Goal: Transaction & Acquisition: Purchase product/service

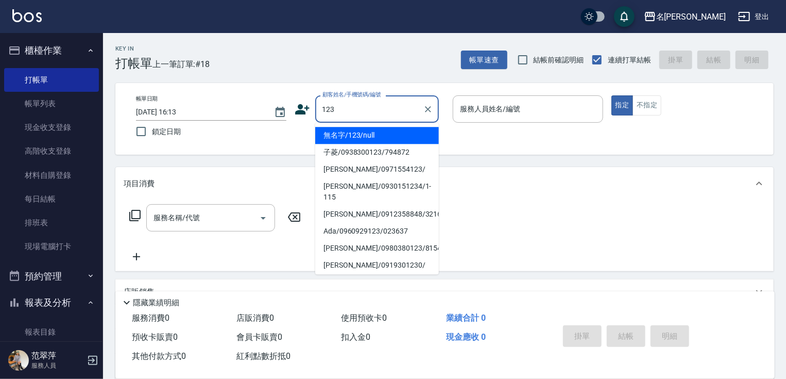
click at [380, 136] on li "無名字/123/null" at bounding box center [377, 135] width 124 height 17
type input "無名字/123/null"
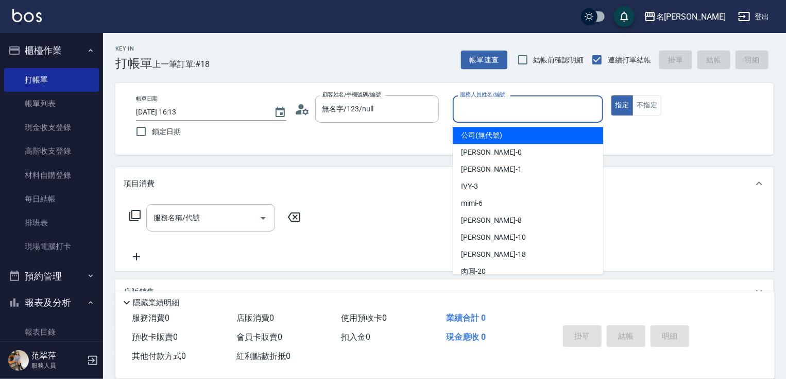
click at [490, 114] on input "服務人員姓名/編號" at bounding box center [528, 109] width 141 height 18
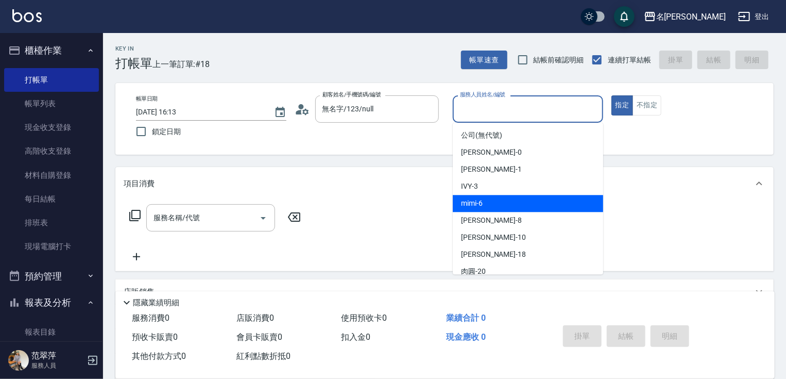
drag, startPoint x: 489, startPoint y: 201, endPoint x: 423, endPoint y: 207, distance: 66.3
click at [488, 202] on div "mimi -6" at bounding box center [528, 203] width 150 height 17
type input "mimi-6"
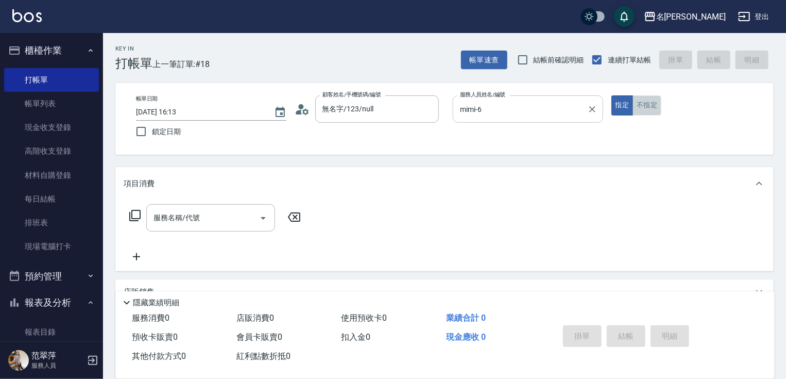
drag, startPoint x: 654, startPoint y: 104, endPoint x: 473, endPoint y: 118, distance: 180.9
click at [653, 105] on button "不指定" at bounding box center [647, 105] width 29 height 20
click at [192, 212] on div "服務名稱/代號 服務名稱/代號" at bounding box center [210, 217] width 129 height 27
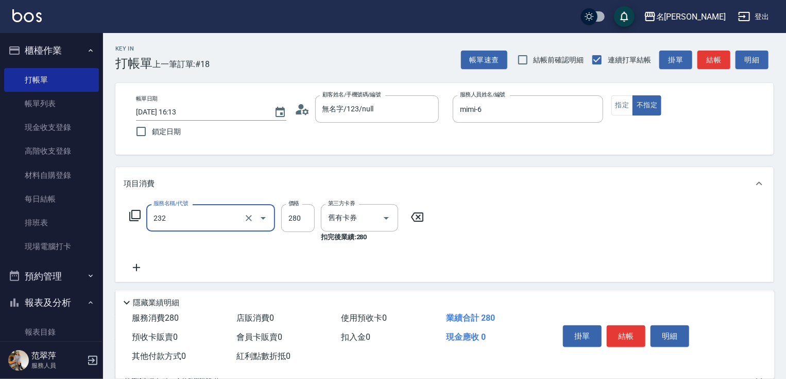
type input "洗髮卷280(232)"
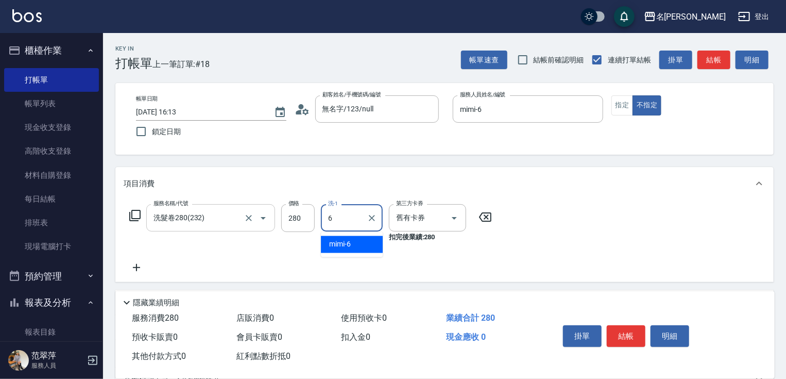
type input "mimi-6"
click at [138, 266] on icon at bounding box center [137, 267] width 26 height 12
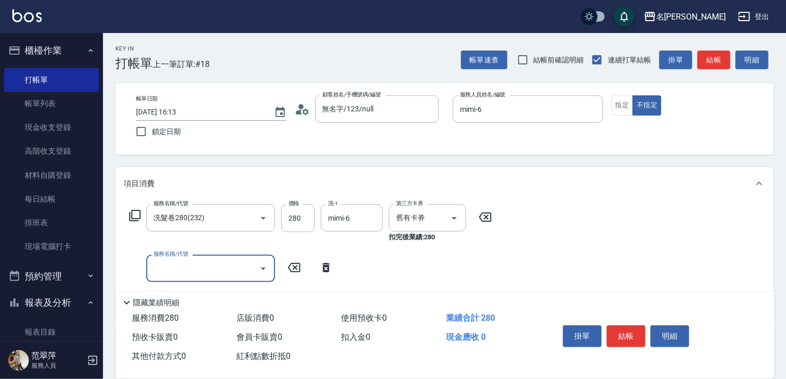
click at [136, 214] on icon at bounding box center [135, 215] width 12 height 12
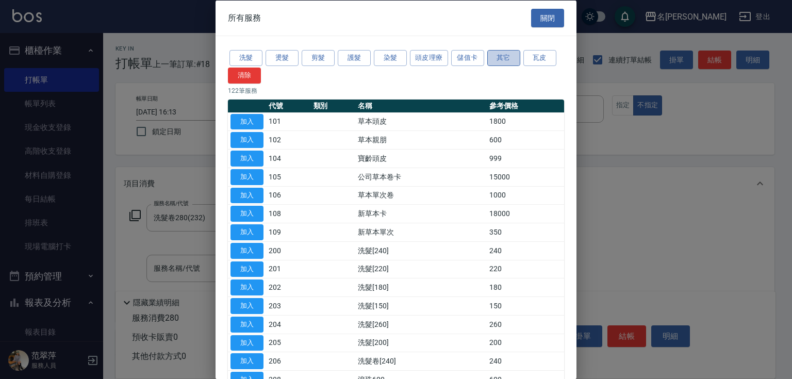
click at [508, 56] on button "其它" at bounding box center [503, 58] width 33 height 16
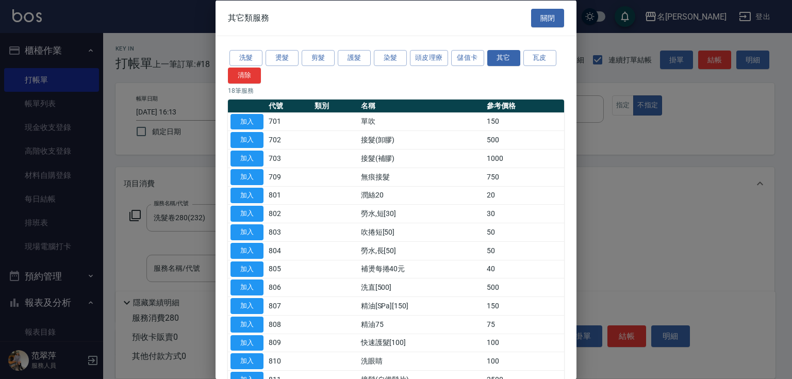
drag, startPoint x: 569, startPoint y: 211, endPoint x: 579, endPoint y: 272, distance: 61.7
click at [573, 279] on div "其它類服務 關閉 洗髮 燙髮 剪髮 護髮 染髮 頭皮理療 儲值卡 其它 瓦皮 清除 18 筆服務 代號 類別 名稱 參考價格 加入 701 單吹 150 加入…" at bounding box center [395, 189] width 361 height 379
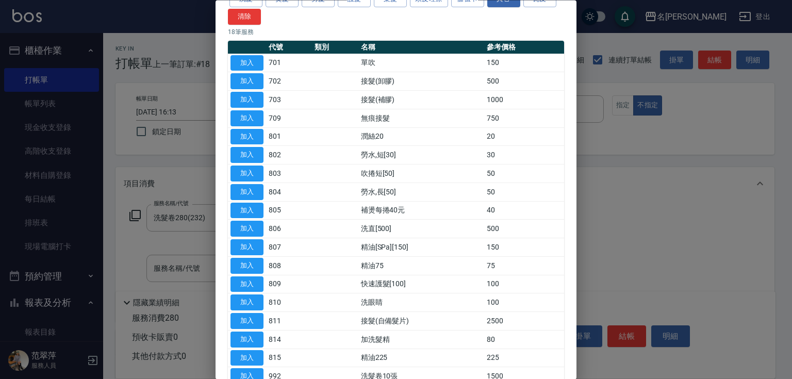
scroll to position [103, 0]
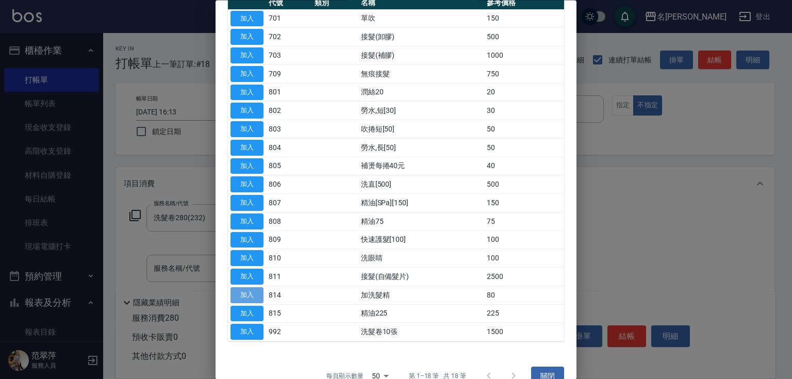
click at [241, 293] on button "加入" at bounding box center [246, 295] width 33 height 16
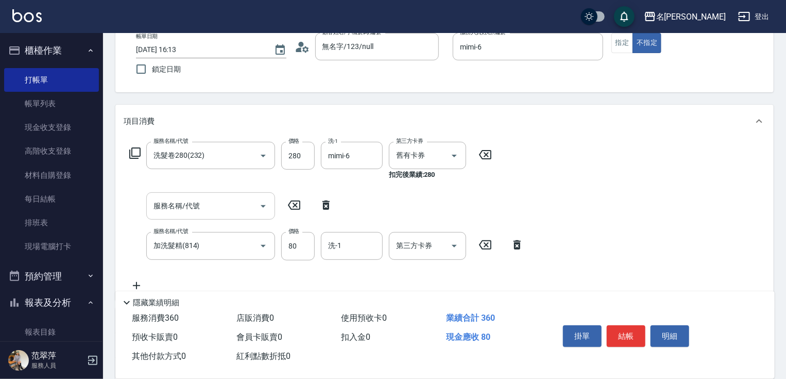
scroll to position [82, 0]
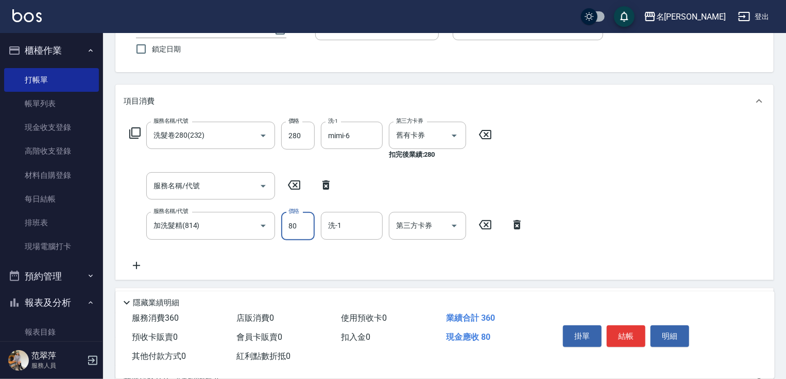
click at [299, 230] on input "80" at bounding box center [297, 226] width 33 height 28
type input "100"
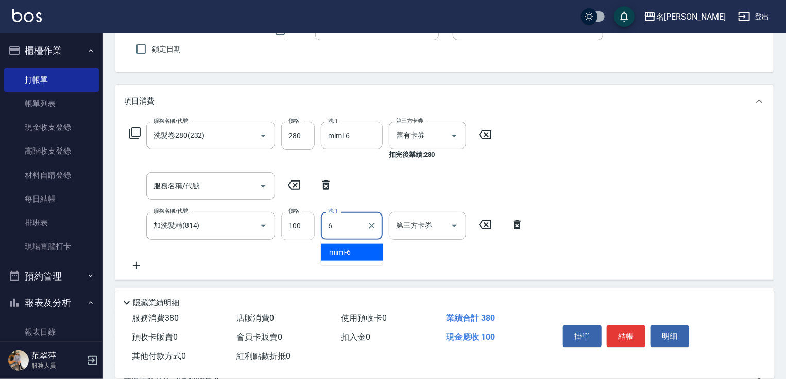
type input "mimi-6"
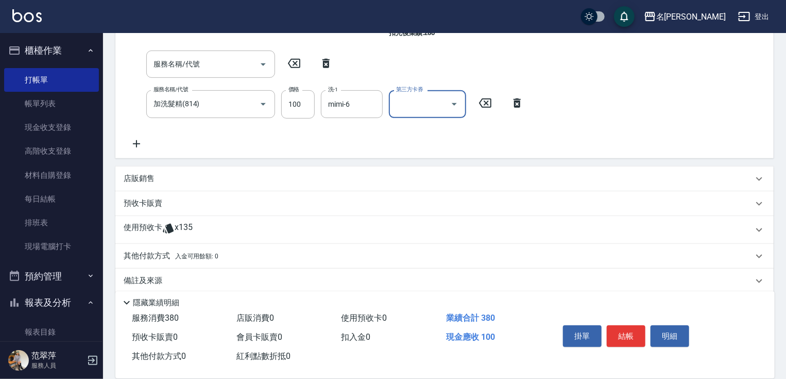
scroll to position [216, 0]
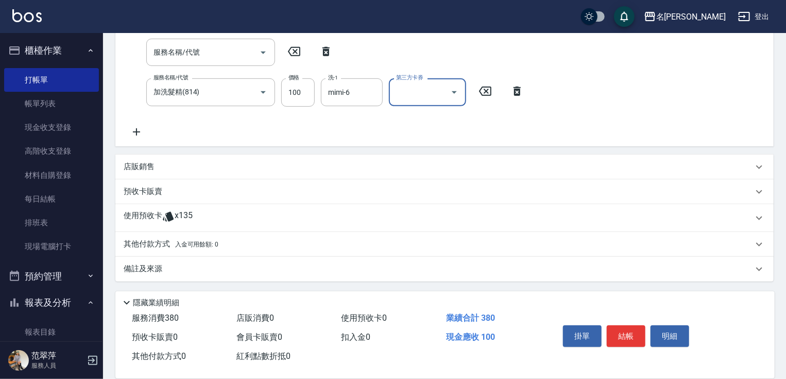
click at [144, 165] on p "店販銷售" at bounding box center [139, 166] width 31 height 11
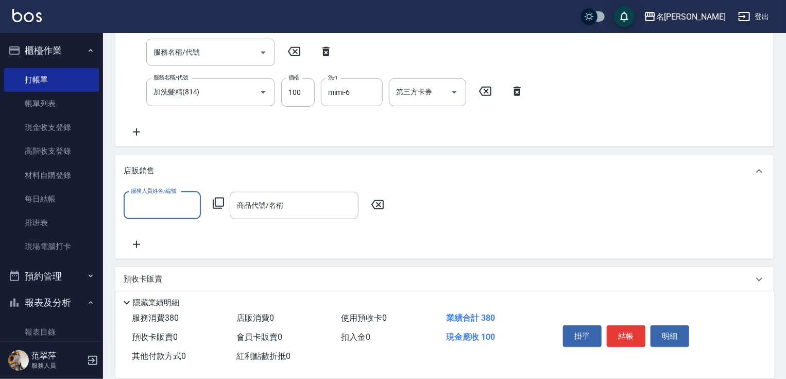
scroll to position [0, 0]
click at [167, 203] on input "服務人員姓名/編號" at bounding box center [162, 205] width 68 height 18
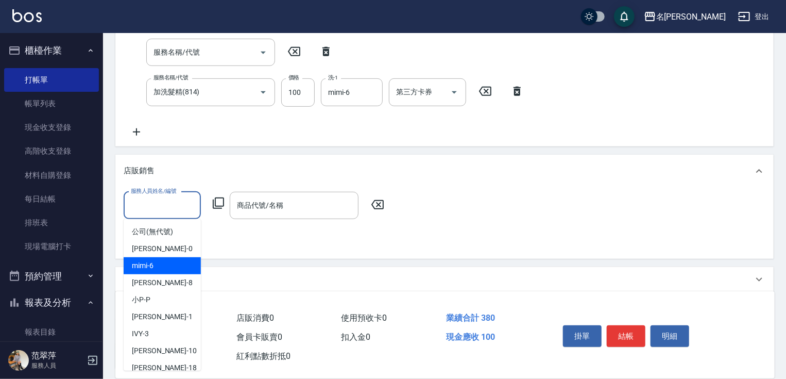
click at [173, 260] on div "mimi -6" at bounding box center [162, 265] width 77 height 17
type input "mimi-6"
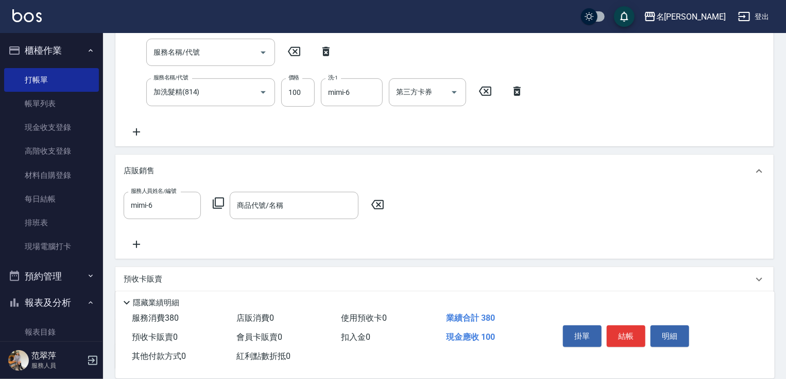
click at [223, 202] on icon at bounding box center [218, 202] width 11 height 11
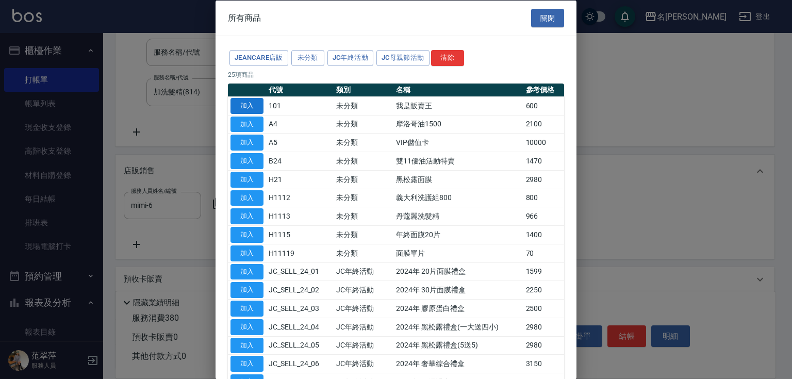
click at [242, 99] on button "加入" at bounding box center [246, 105] width 33 height 16
type input "我是販賣王"
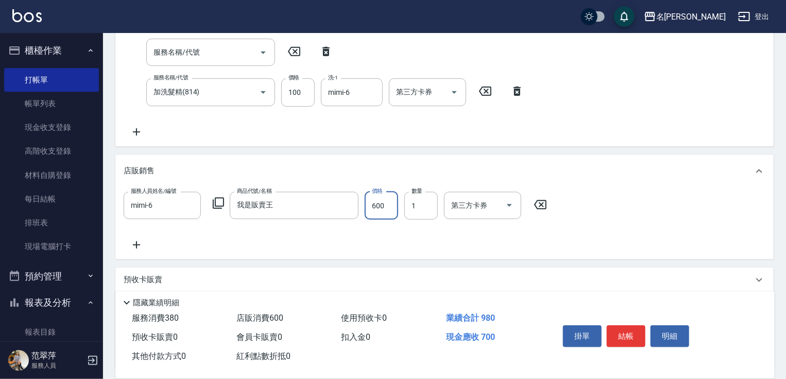
click at [381, 215] on input "600" at bounding box center [381, 206] width 33 height 28
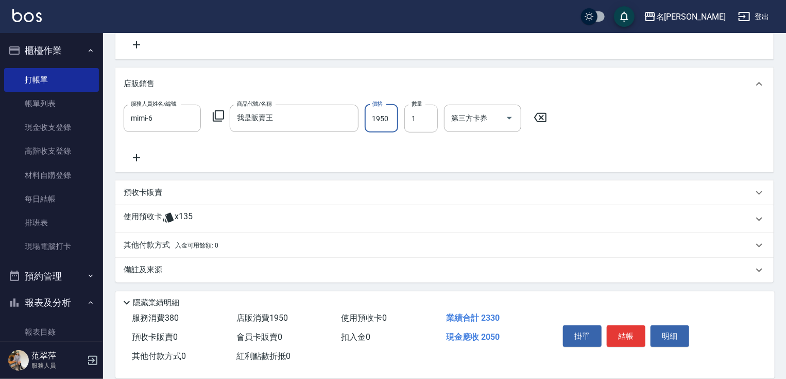
scroll to position [304, 0]
type input "1950"
click at [144, 188] on p "預收卡販賣" at bounding box center [143, 191] width 39 height 11
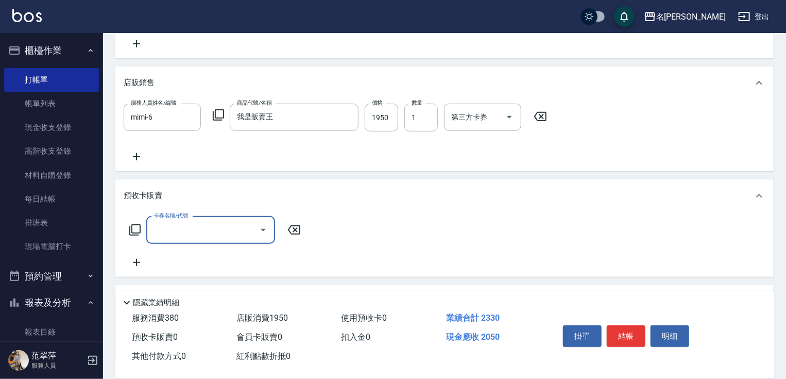
scroll to position [0, 0]
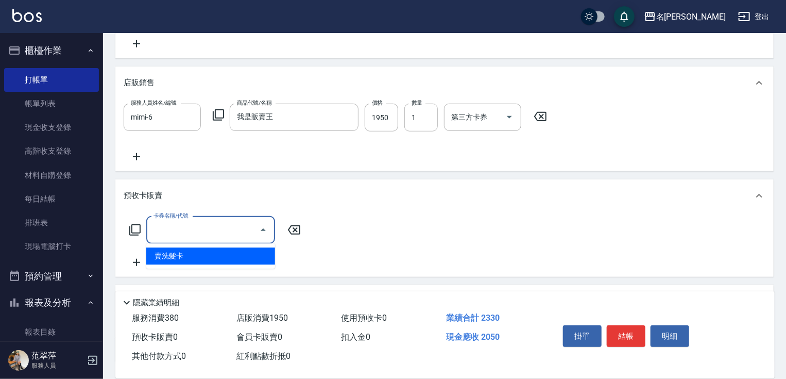
click at [175, 225] on input "卡券名稱/代號" at bounding box center [203, 230] width 104 height 18
click at [204, 256] on span "賣洗髮卡" at bounding box center [210, 255] width 129 height 17
type input "賣洗髮卡(992)"
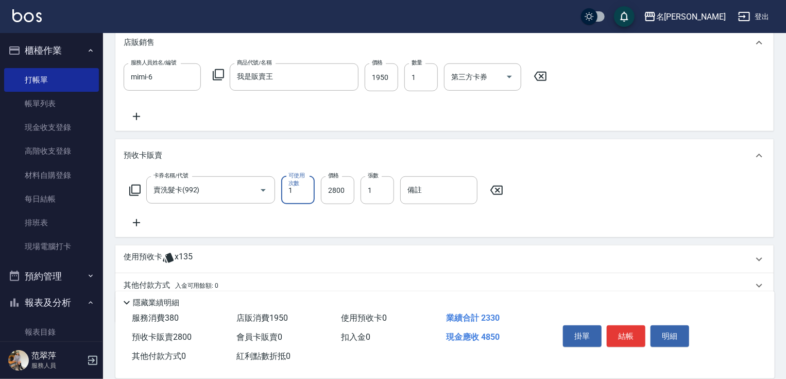
scroll to position [386, 0]
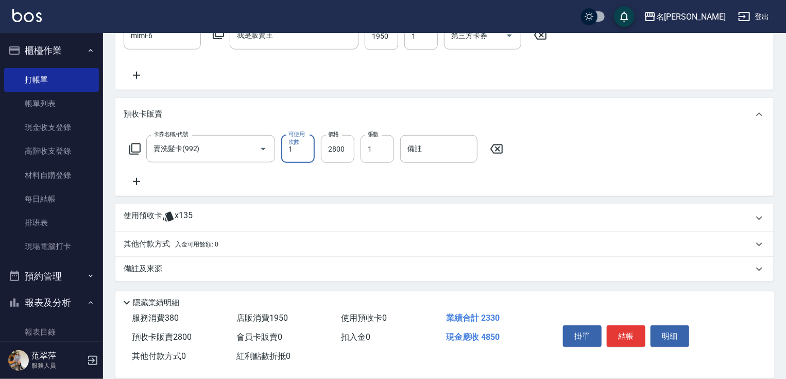
click at [154, 247] on p "其他付款方式 入金可用餘額: 0" at bounding box center [171, 244] width 95 height 11
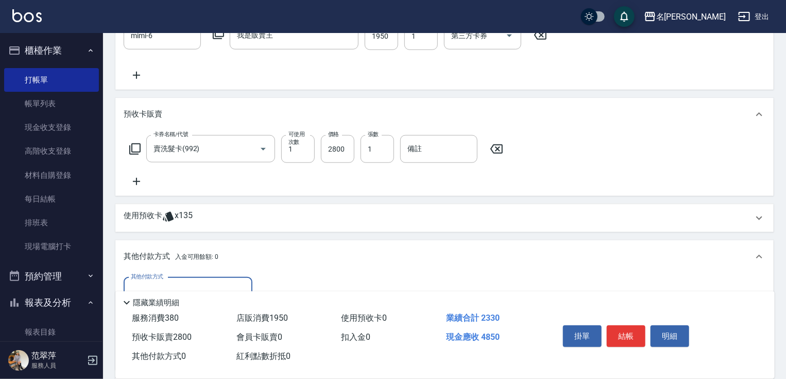
scroll to position [0, 0]
drag, startPoint x: 186, startPoint y: 281, endPoint x: 186, endPoint y: 303, distance: 22.2
click at [186, 281] on div "其他付款方式" at bounding box center [188, 290] width 129 height 27
click at [179, 332] on span "信用卡" at bounding box center [188, 333] width 129 height 17
type input "信用卡"
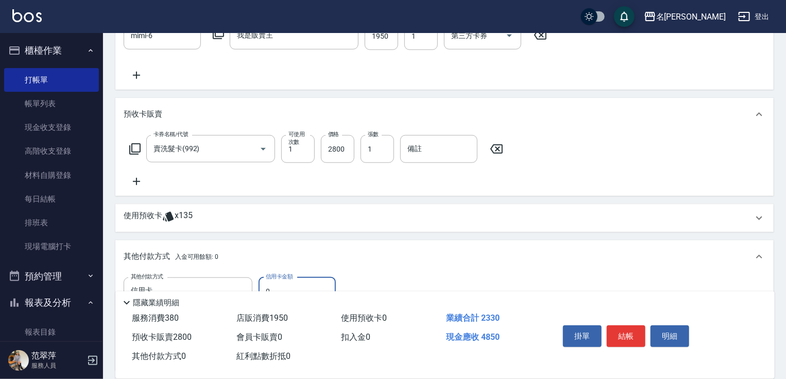
click at [266, 281] on input "0" at bounding box center [297, 291] width 77 height 28
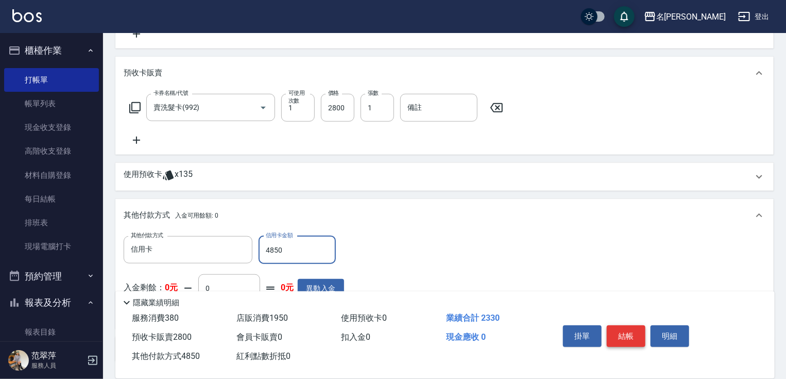
type input "4850"
click at [630, 332] on button "結帳" at bounding box center [626, 336] width 39 height 22
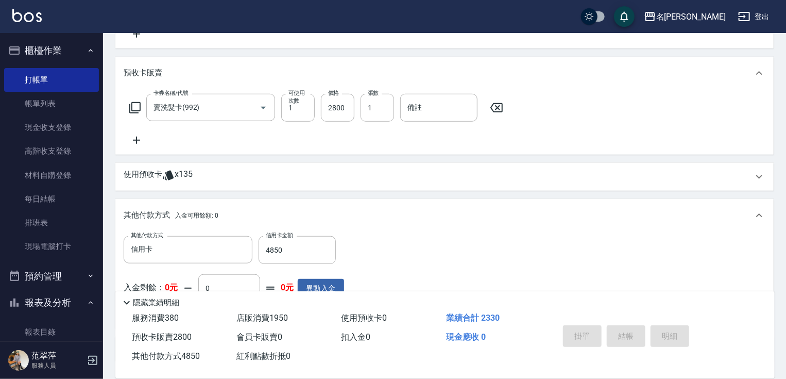
type input "[DATE] 18:53"
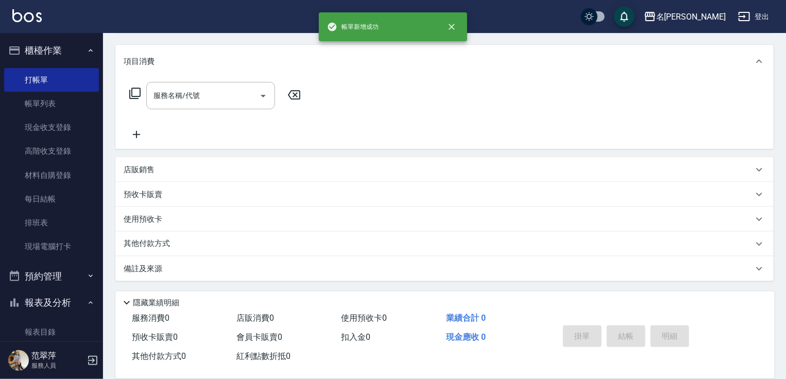
scroll to position [0, 0]
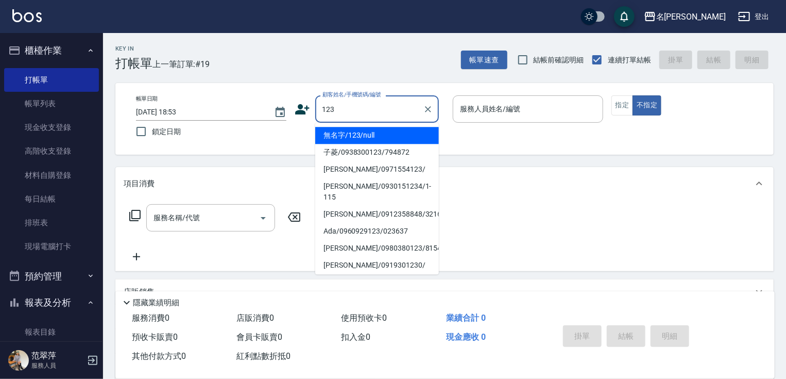
click at [379, 132] on li "無名字/123/null" at bounding box center [377, 135] width 124 height 17
type input "無名字/123/null"
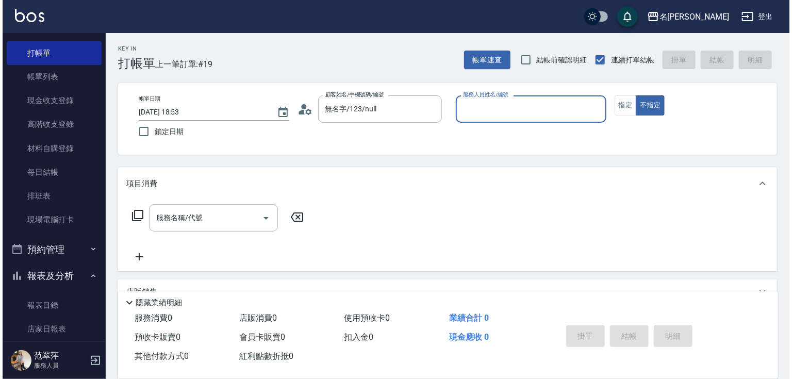
scroll to position [41, 0]
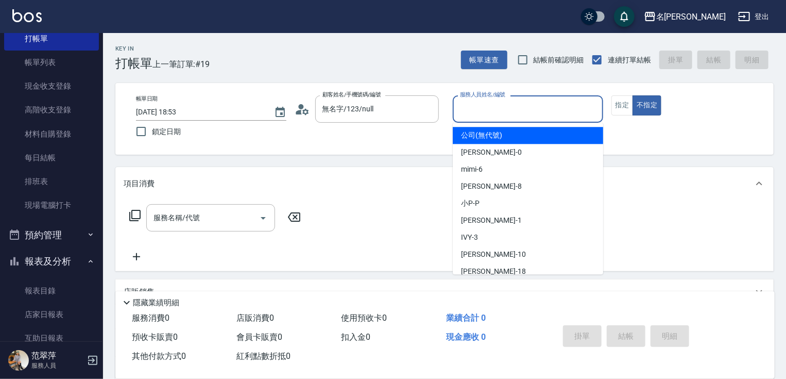
drag, startPoint x: 481, startPoint y: 107, endPoint x: 486, endPoint y: 135, distance: 28.2
click at [481, 107] on input "服務人員姓名/編號" at bounding box center [528, 109] width 141 height 18
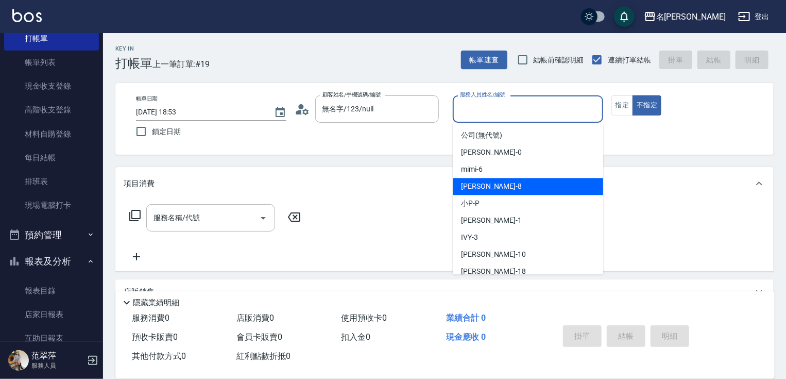
click at [491, 186] on div "曉容 -8" at bounding box center [528, 186] width 150 height 17
type input "曉容-8"
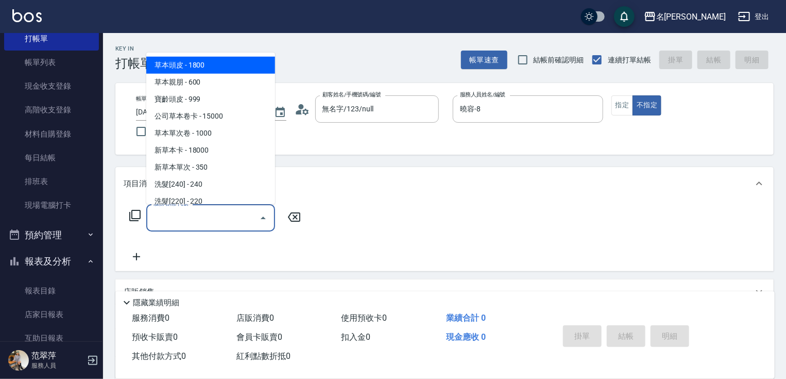
click at [229, 215] on input "服務名稱/代號" at bounding box center [203, 218] width 104 height 18
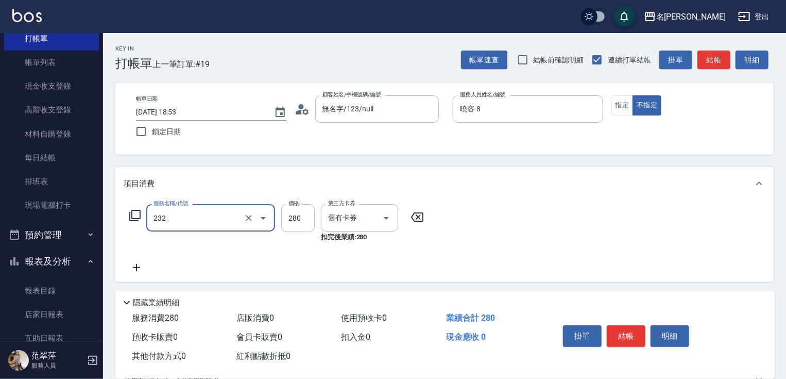
type input "洗髮卷280(232)"
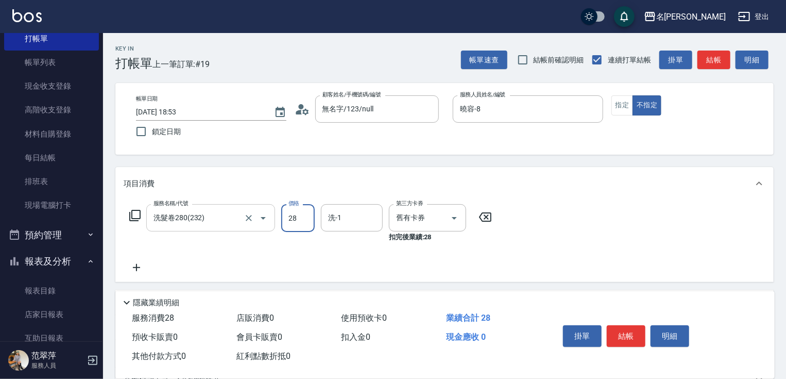
type input "280"
type input "曉容-8"
click at [133, 266] on icon at bounding box center [137, 267] width 26 height 12
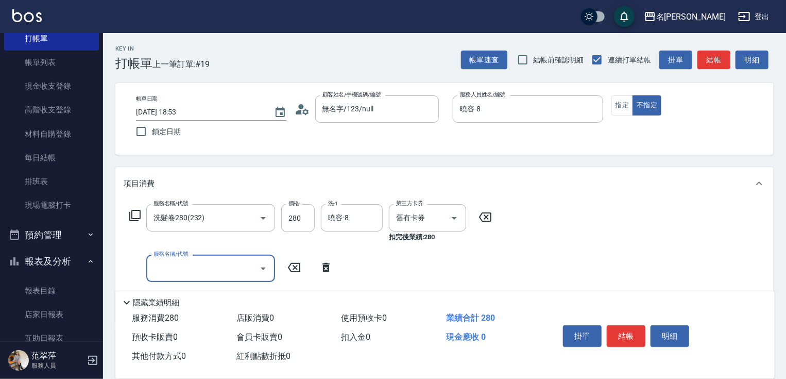
click at [140, 214] on icon at bounding box center [134, 215] width 11 height 11
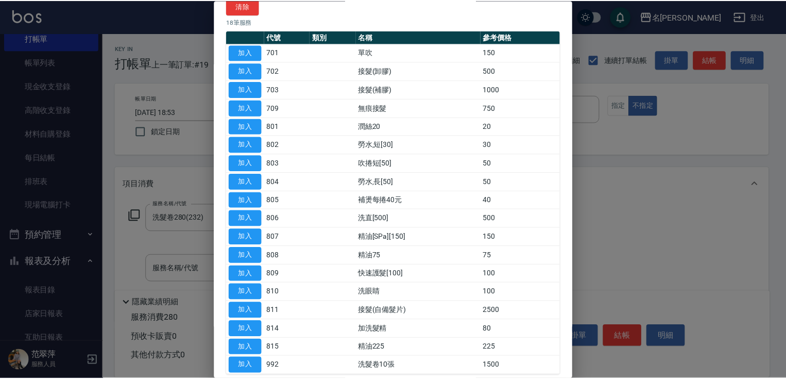
scroll to position [77, 0]
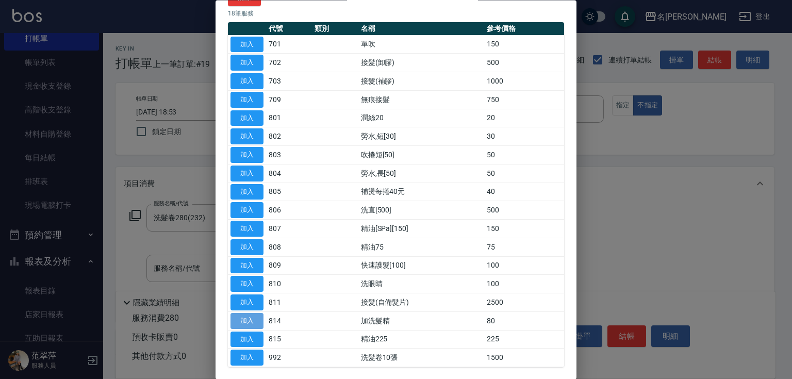
click at [257, 317] on button "加入" at bounding box center [246, 321] width 33 height 16
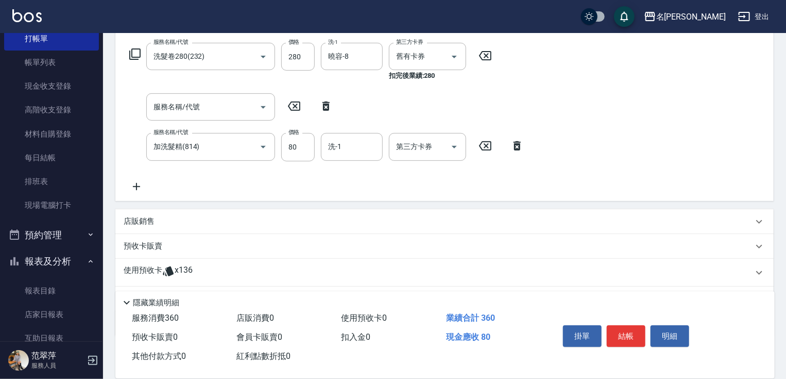
scroll to position [177, 0]
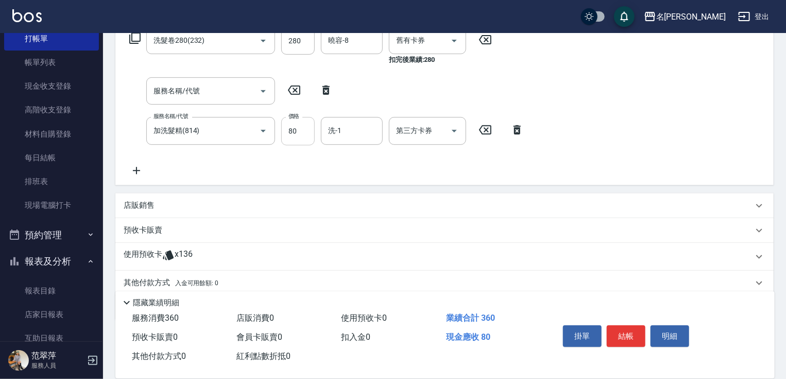
click at [295, 132] on input "80" at bounding box center [297, 131] width 33 height 28
type input "100"
click at [348, 139] on input "洗-1" at bounding box center [352, 131] width 53 height 18
type input "曉容-8"
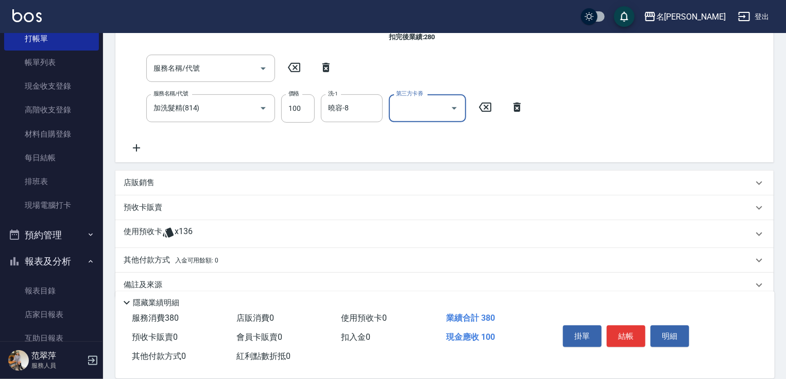
scroll to position [216, 0]
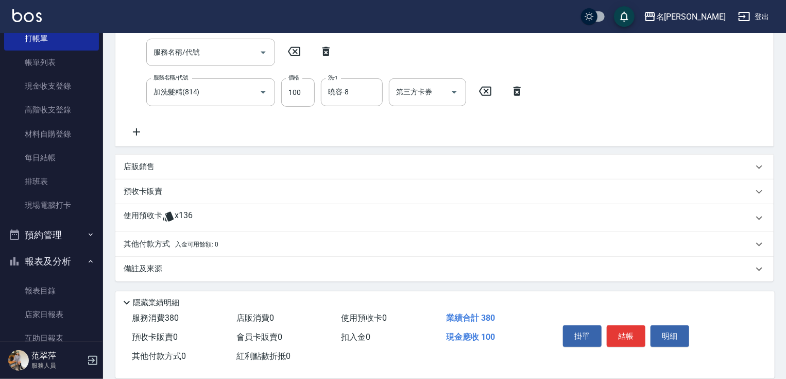
click at [158, 241] on p "其他付款方式 入金可用餘額: 0" at bounding box center [171, 244] width 95 height 11
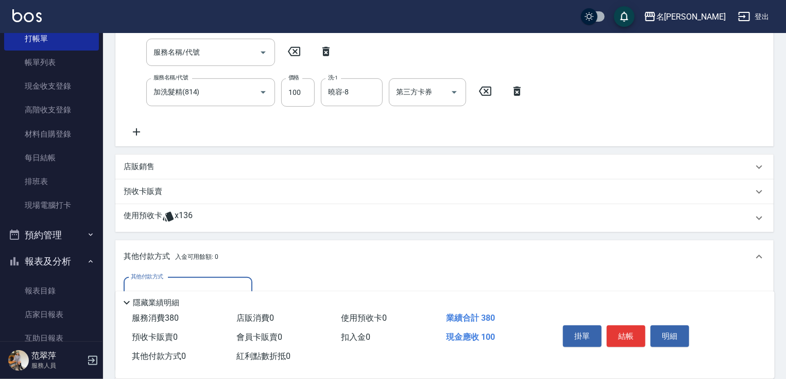
scroll to position [337, 0]
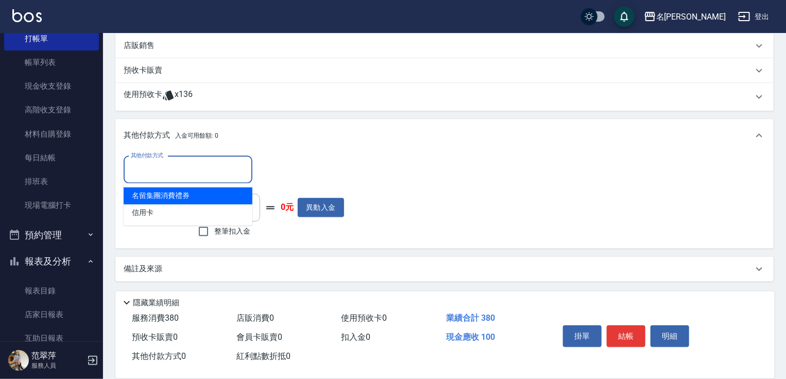
click at [185, 169] on input "其他付款方式" at bounding box center [188, 170] width 120 height 18
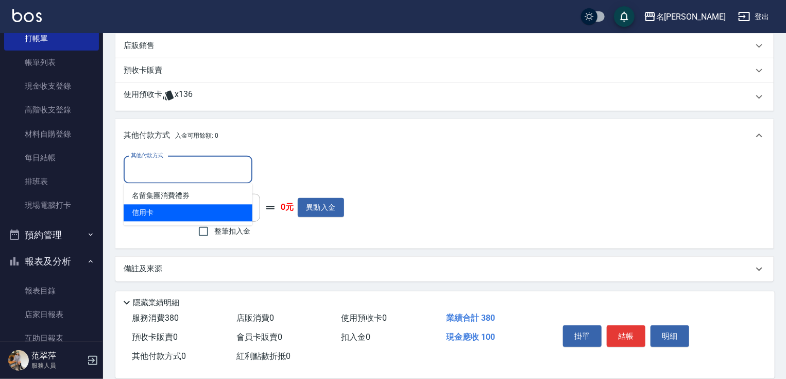
click at [170, 211] on span "信用卡" at bounding box center [188, 213] width 129 height 17
type input "信用卡"
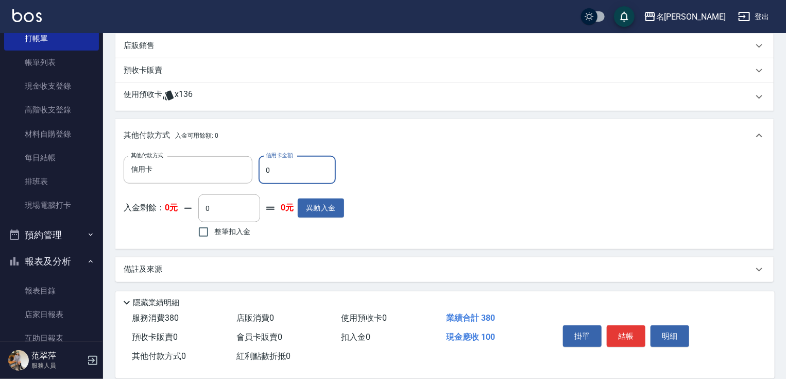
click at [262, 166] on input "0" at bounding box center [297, 170] width 77 height 28
type input "100"
click at [626, 325] on button "結帳" at bounding box center [626, 336] width 39 height 22
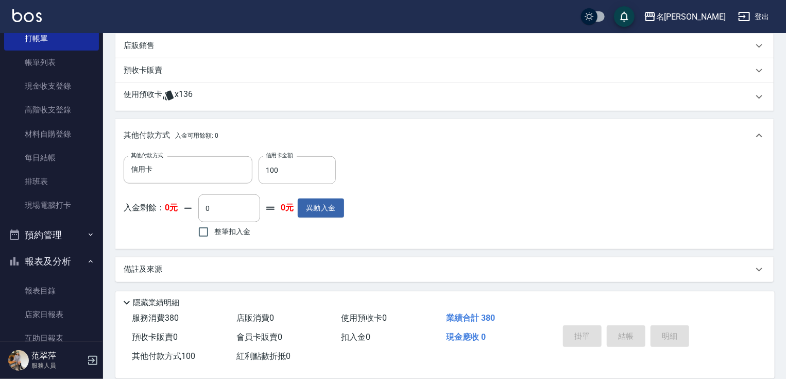
type input "[DATE] 18:54"
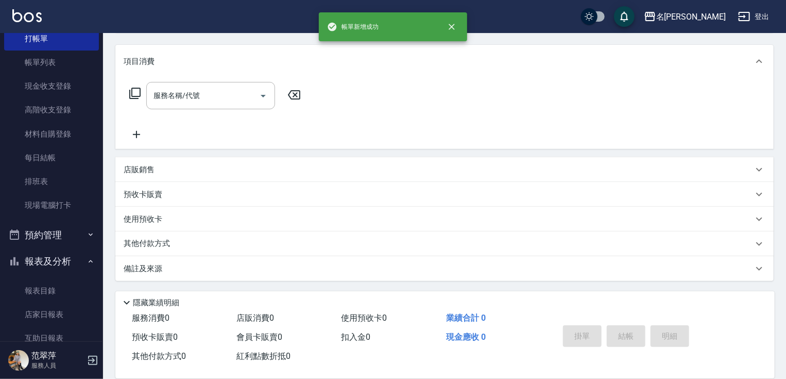
scroll to position [0, 0]
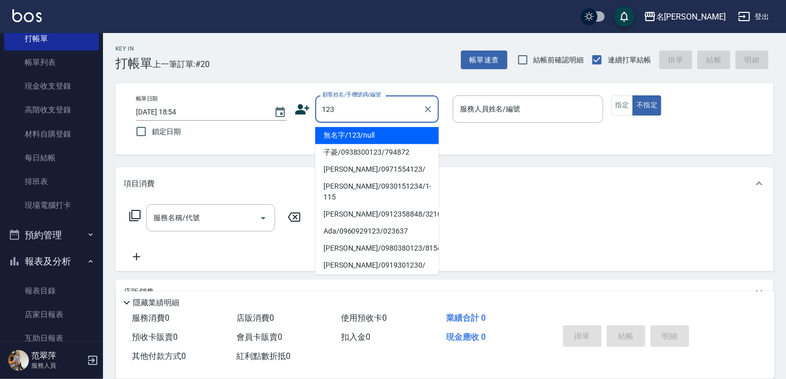
click at [375, 136] on li "無名字/123/null" at bounding box center [377, 135] width 124 height 17
type input "無名字/123/null"
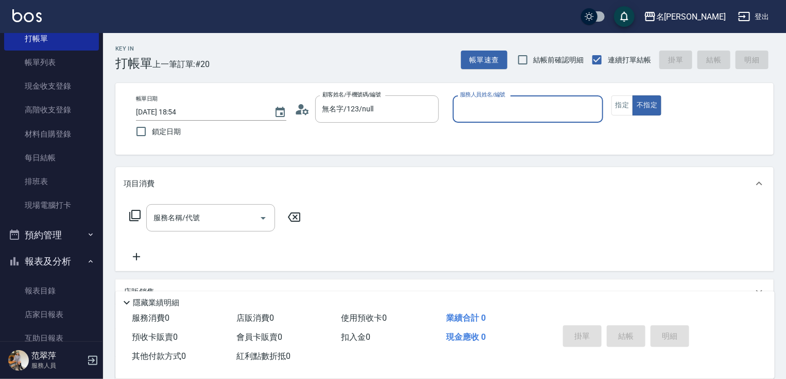
drag, startPoint x: 493, startPoint y: 106, endPoint x: 495, endPoint y: 122, distance: 16.1
click at [494, 106] on input "服務人員姓名/編號" at bounding box center [528, 109] width 141 height 18
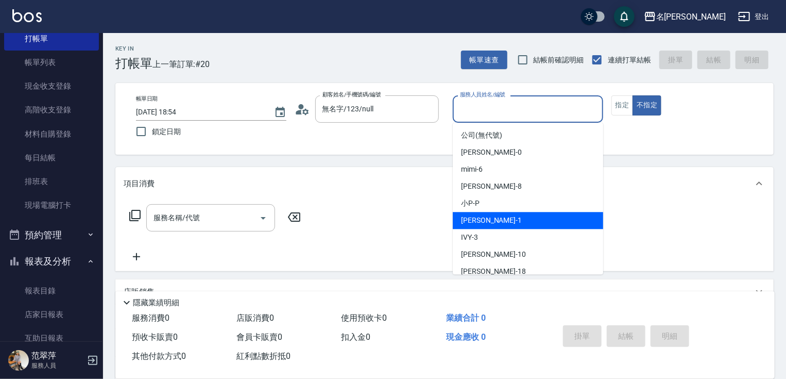
click at [501, 217] on div "[PERSON_NAME] -1" at bounding box center [528, 220] width 150 height 17
type input "[PERSON_NAME]-1"
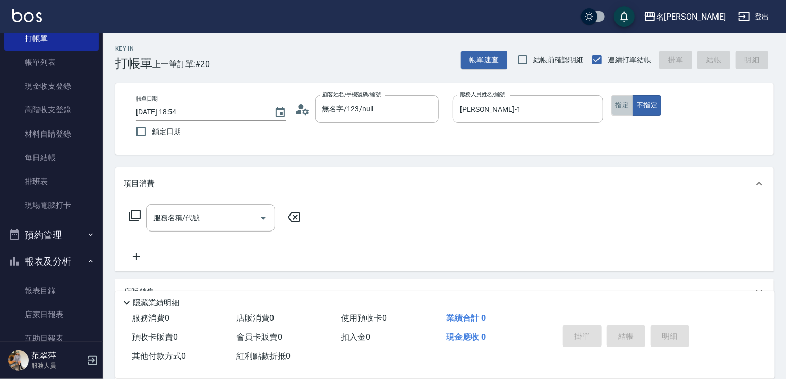
click at [618, 105] on button "指定" at bounding box center [623, 105] width 22 height 20
click at [208, 222] on input "服務名稱/代號" at bounding box center [203, 218] width 104 height 18
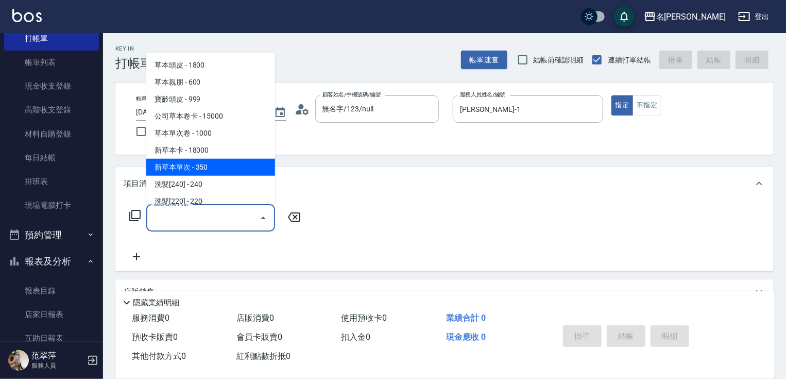
click at [223, 165] on span "新草本單次 - 350" at bounding box center [210, 167] width 129 height 17
type input "新草本單次(109)"
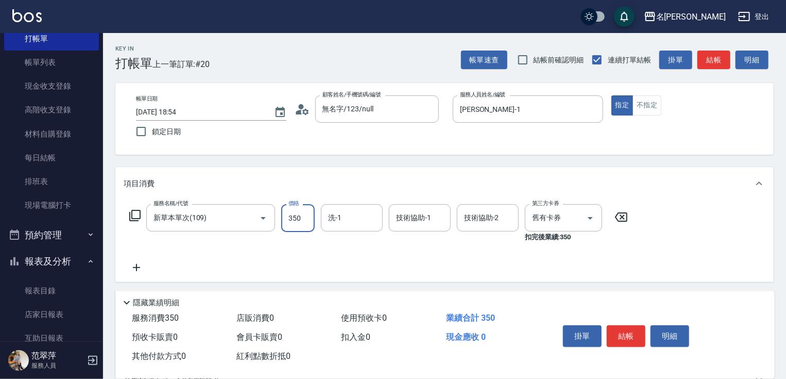
click at [301, 221] on input "350" at bounding box center [297, 218] width 33 height 28
type input "525"
type input "肉圓-20"
type input "鴨肉-23"
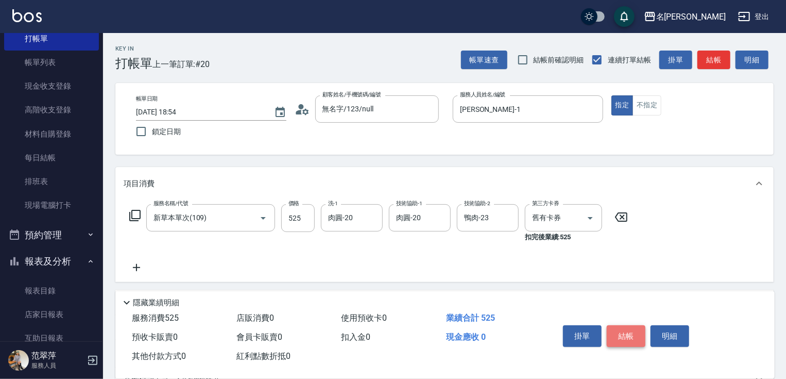
click at [626, 334] on button "結帳" at bounding box center [626, 336] width 39 height 22
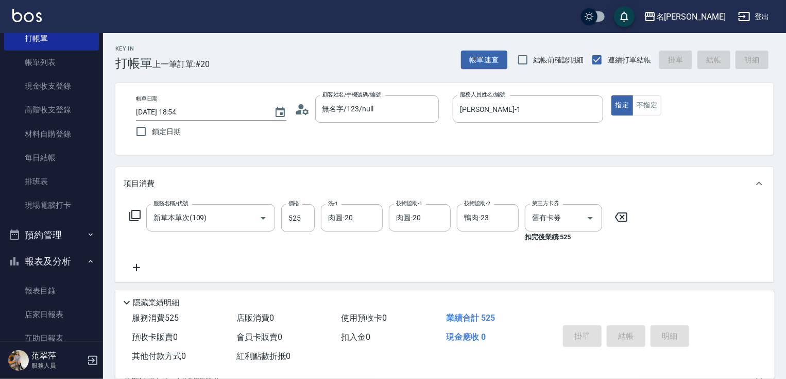
type input "[DATE] 18:55"
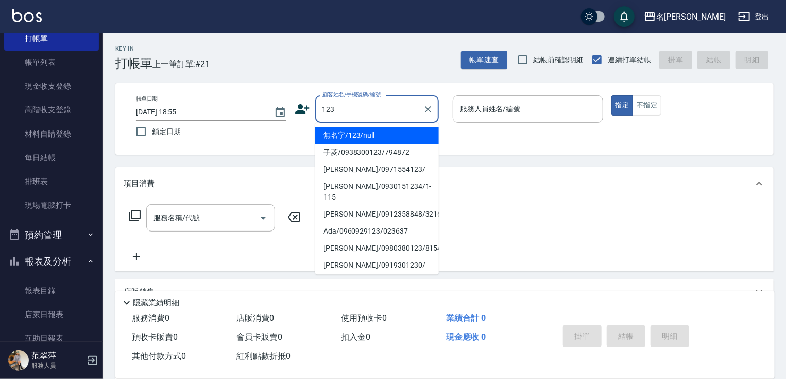
click at [390, 131] on li "無名字/123/null" at bounding box center [377, 135] width 124 height 17
type input "無名字/123/null"
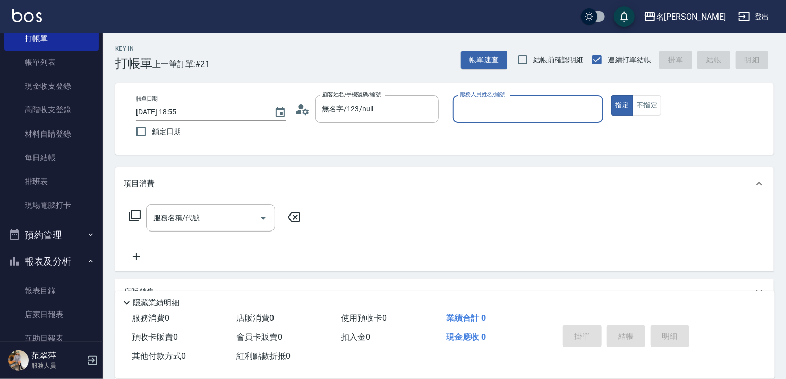
click at [496, 114] on input "服務人員姓名/編號" at bounding box center [528, 109] width 141 height 18
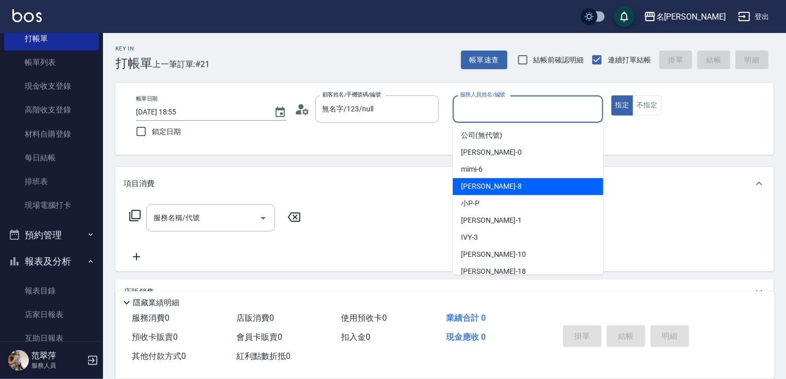
click at [496, 186] on div "曉容 -8" at bounding box center [528, 186] width 150 height 17
type input "曉容-8"
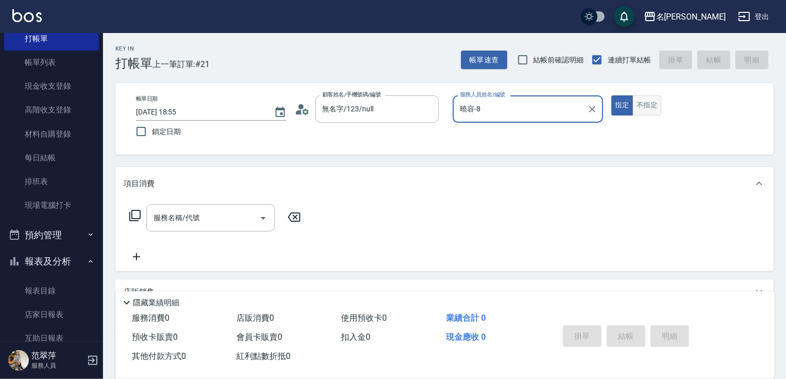
click at [644, 104] on button "不指定" at bounding box center [647, 105] width 29 height 20
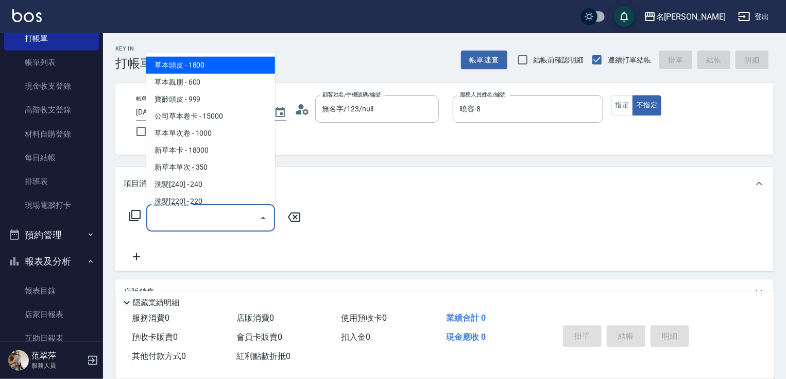
click at [222, 221] on input "服務名稱/代號" at bounding box center [203, 218] width 104 height 18
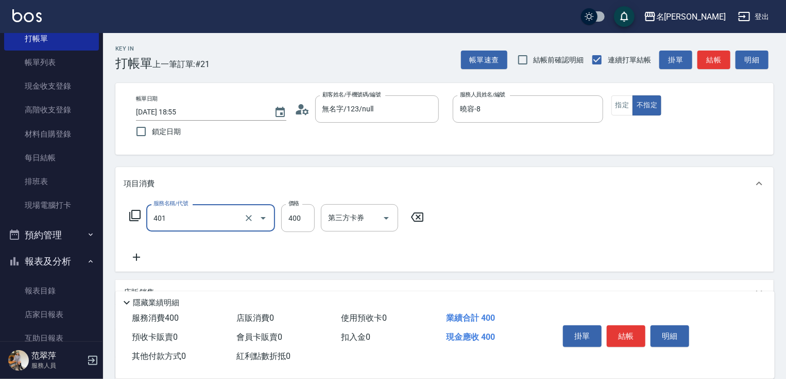
type input "剪髮(400)(401)"
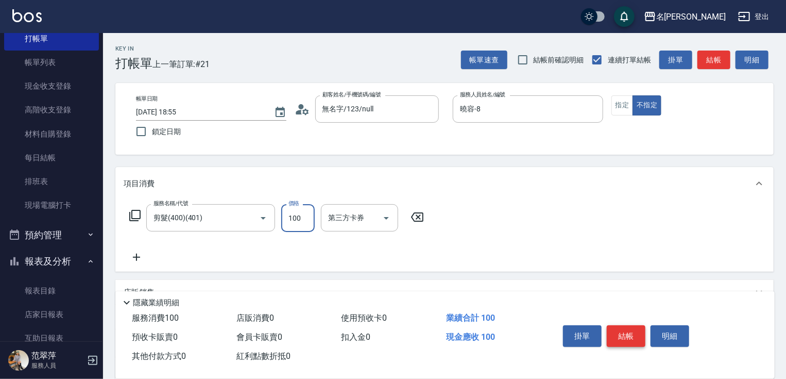
type input "100"
click at [630, 330] on button "結帳" at bounding box center [626, 336] width 39 height 22
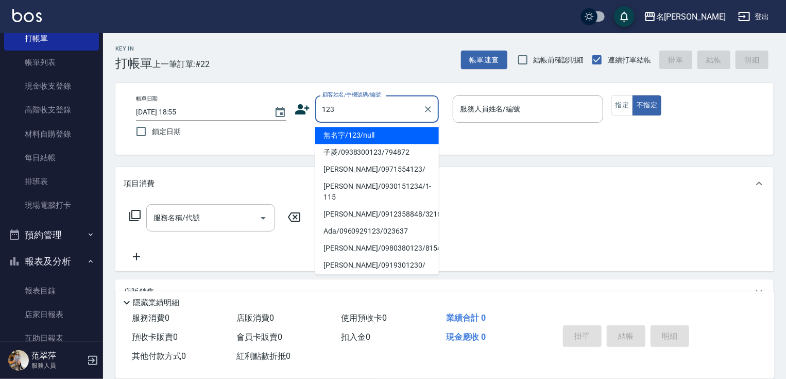
click at [394, 136] on li "無名字/123/null" at bounding box center [377, 135] width 124 height 17
type input "無名字/123/null"
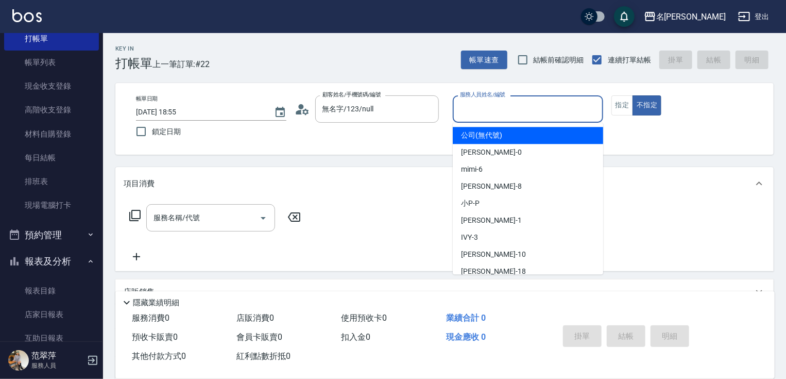
drag, startPoint x: 478, startPoint y: 112, endPoint x: 484, endPoint y: 150, distance: 39.1
click at [478, 112] on input "服務人員姓名/編號" at bounding box center [528, 109] width 141 height 18
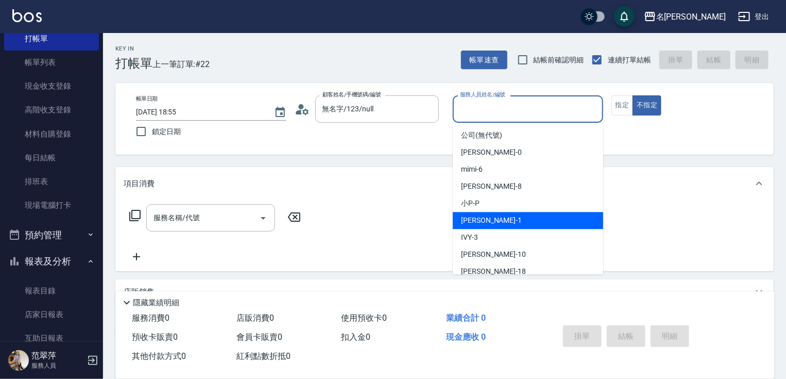
drag, startPoint x: 495, startPoint y: 223, endPoint x: 571, endPoint y: 174, distance: 89.8
click at [504, 217] on div "[PERSON_NAME] -1" at bounding box center [528, 220] width 150 height 17
type input "[PERSON_NAME]-1"
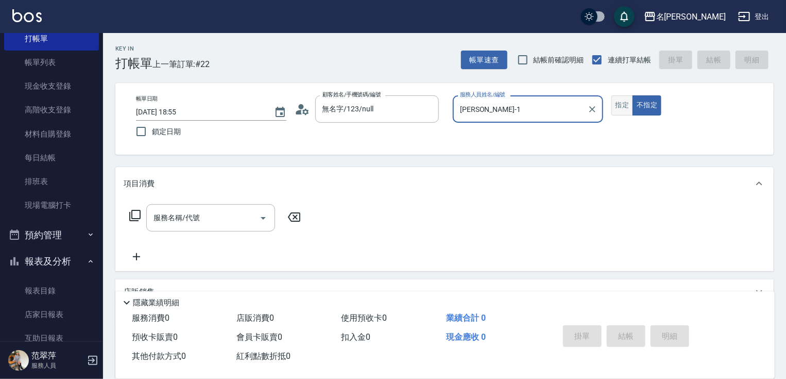
drag, startPoint x: 619, startPoint y: 109, endPoint x: 586, endPoint y: 129, distance: 38.8
click at [618, 111] on button "指定" at bounding box center [623, 105] width 22 height 20
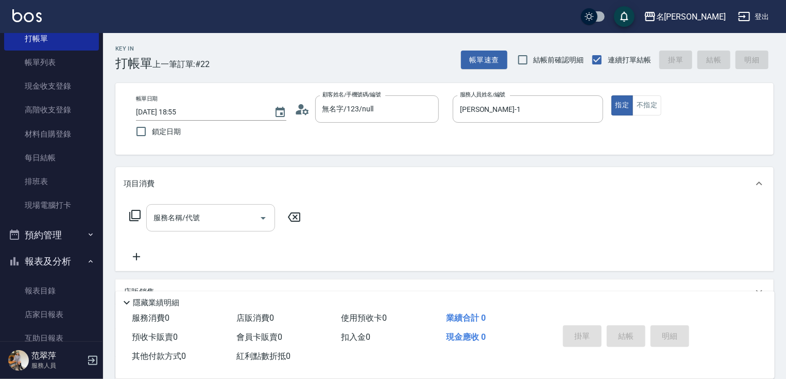
click at [221, 221] on input "服務名稱/代號" at bounding box center [203, 218] width 104 height 18
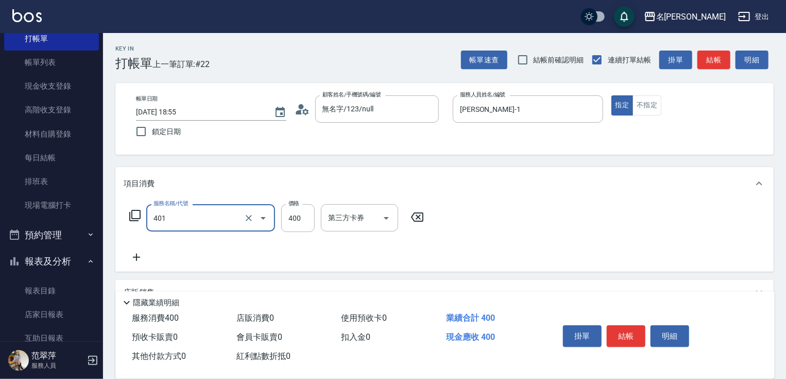
type input "剪髮(400)(401)"
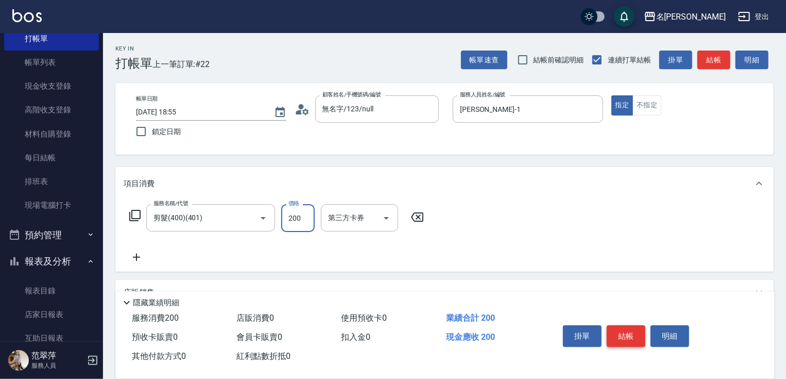
type input "200"
click at [623, 326] on button "結帳" at bounding box center [626, 336] width 39 height 22
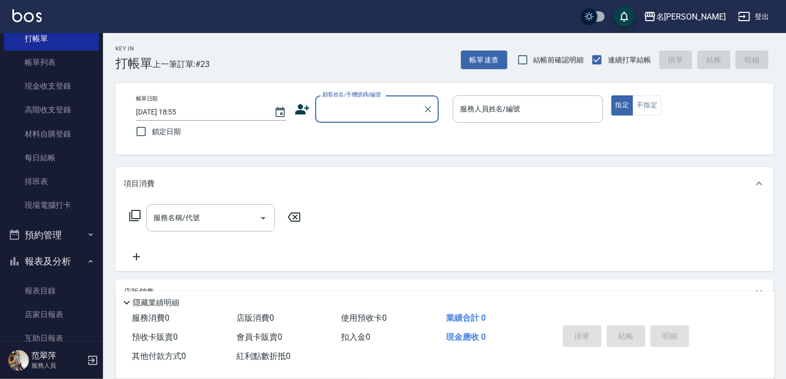
type input "2"
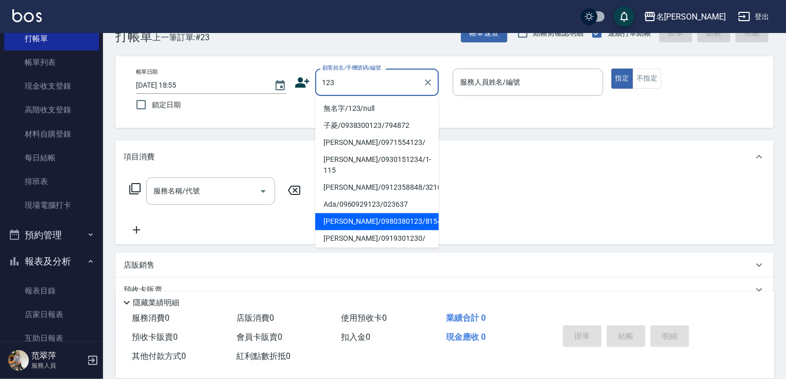
scroll to position [82, 0]
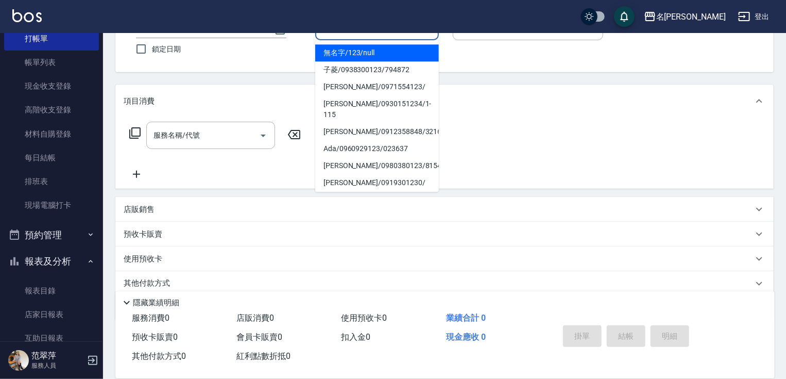
click at [377, 52] on li "無名字/123/null" at bounding box center [377, 52] width 124 height 17
type input "無名字/123/null"
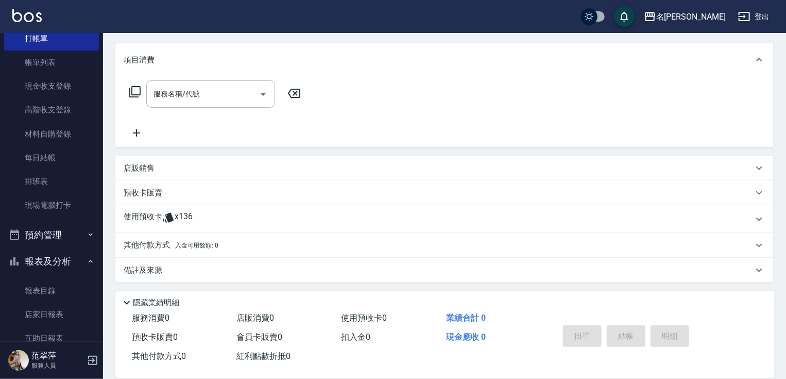
scroll to position [0, 0]
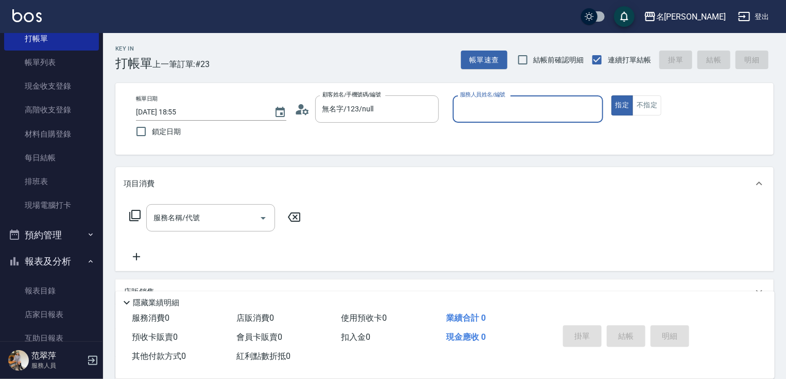
click at [471, 106] on input "服務人員姓名/編號" at bounding box center [528, 109] width 141 height 18
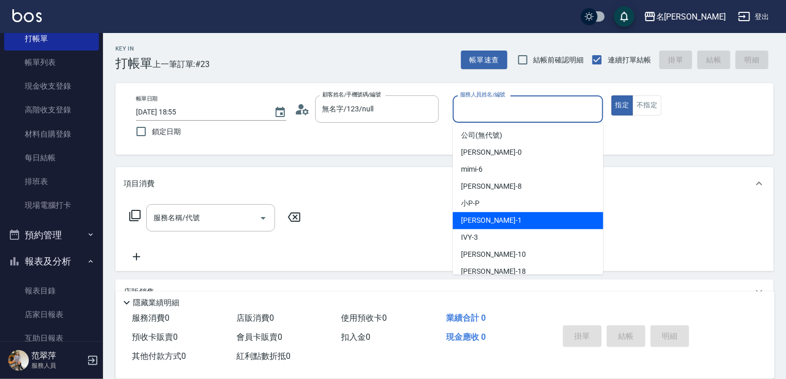
click at [485, 222] on span "[PERSON_NAME] -1" at bounding box center [491, 220] width 61 height 11
type input "[PERSON_NAME]-1"
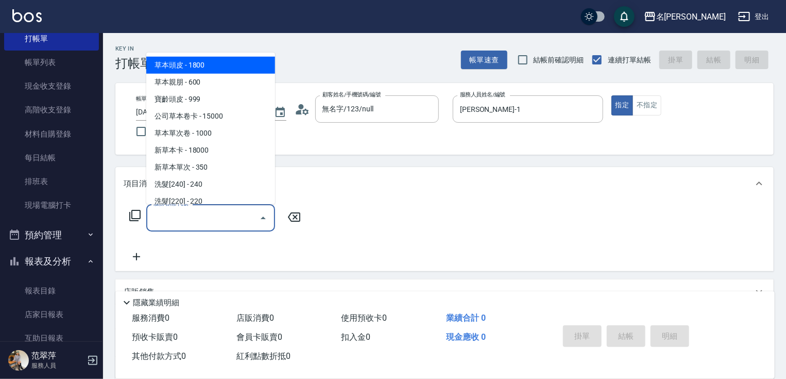
click at [235, 222] on input "服務名稱/代號" at bounding box center [203, 218] width 104 height 18
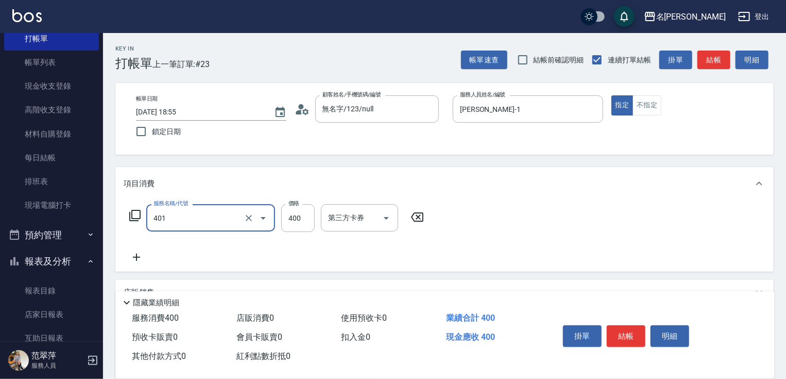
type input "剪髮(400)(401)"
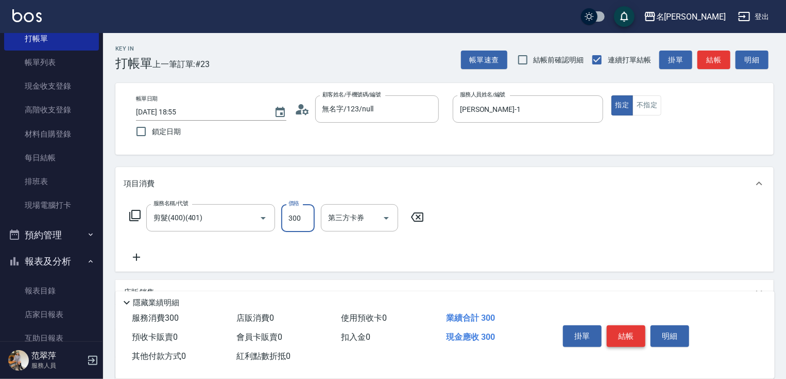
type input "300"
click at [625, 337] on button "結帳" at bounding box center [626, 336] width 39 height 22
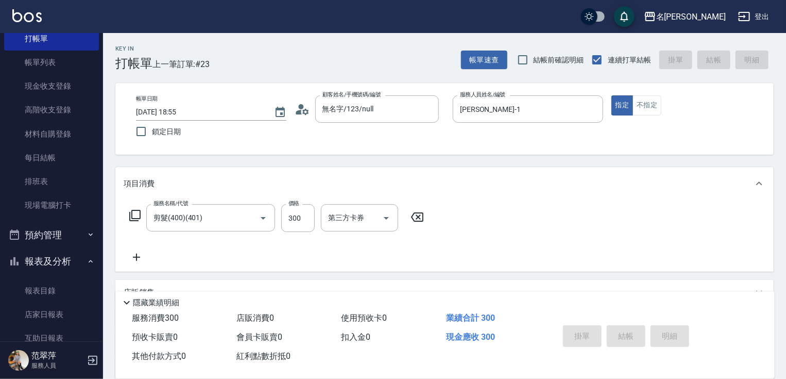
type input "[DATE] 18:56"
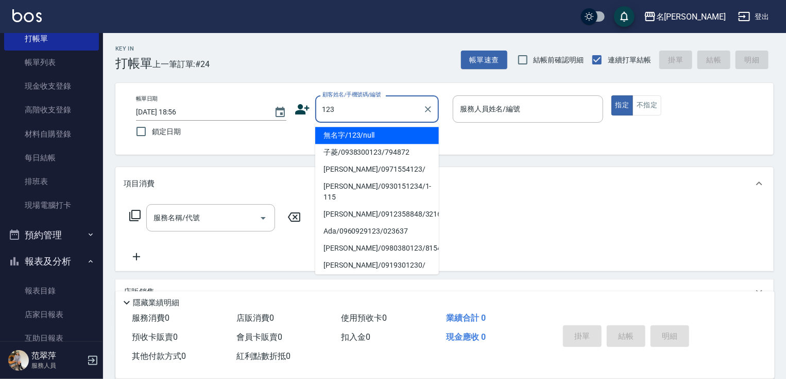
click at [386, 133] on li "無名字/123/null" at bounding box center [377, 135] width 124 height 17
type input "無名字/123/null"
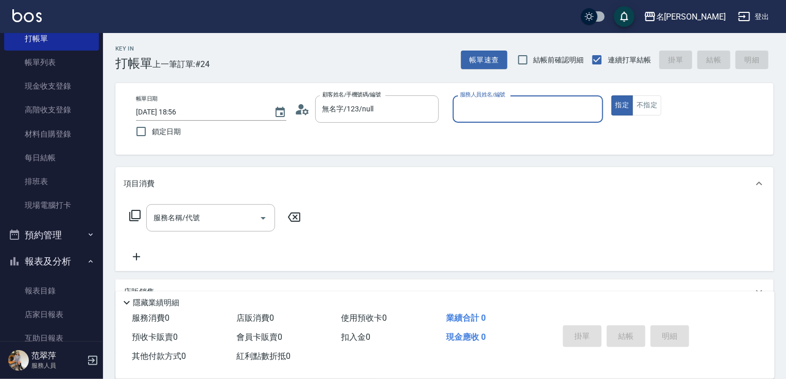
click at [502, 105] on input "服務人員姓名/編號" at bounding box center [528, 109] width 141 height 18
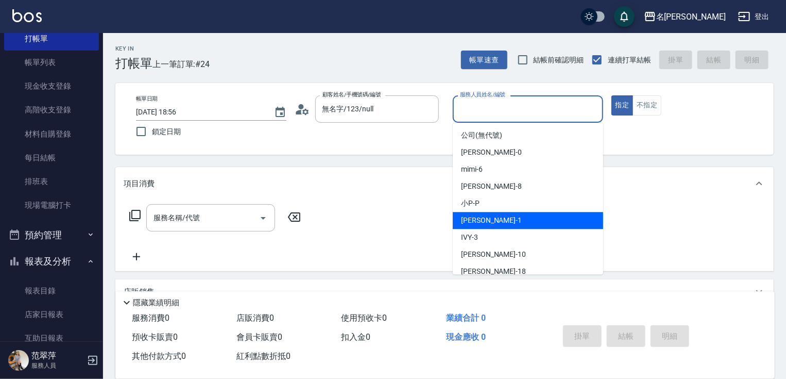
click at [493, 217] on div "[PERSON_NAME] -1" at bounding box center [528, 220] width 150 height 17
type input "[PERSON_NAME]-1"
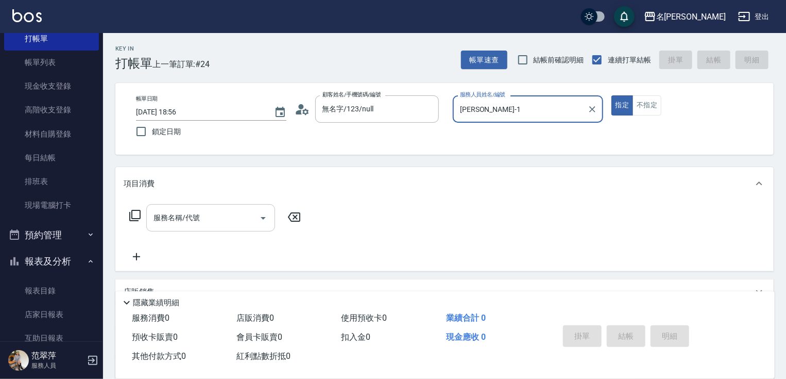
click at [233, 215] on input "服務名稱/代號" at bounding box center [203, 218] width 104 height 18
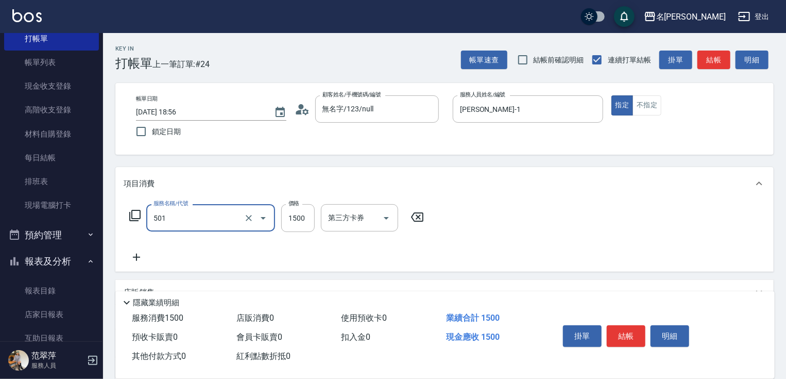
type input "染髮(1500)(501)"
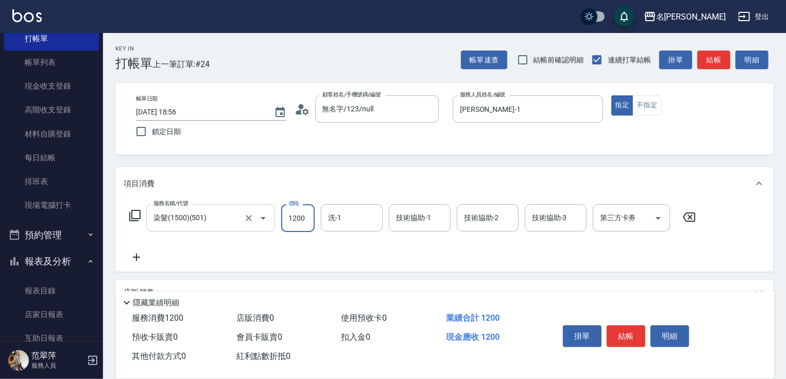
type input "1200"
type input "鴨肉-23"
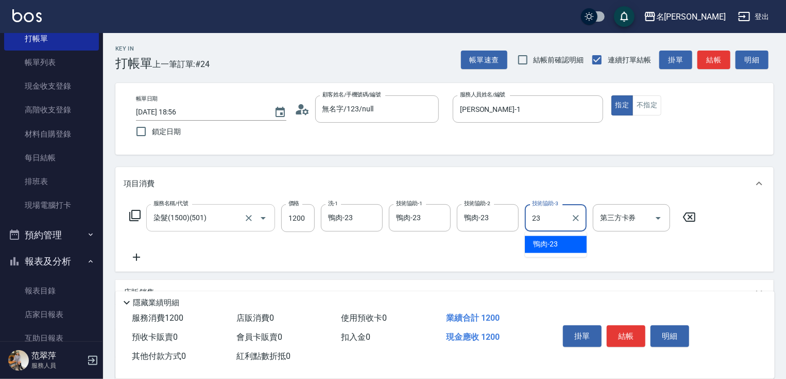
type input "鴨肉-23"
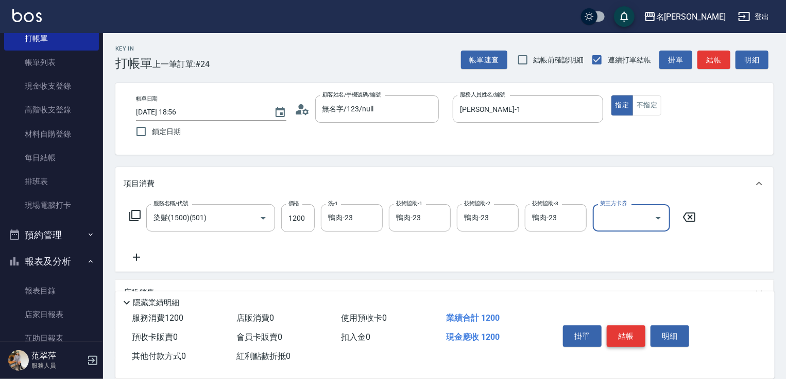
click at [623, 328] on button "結帳" at bounding box center [626, 336] width 39 height 22
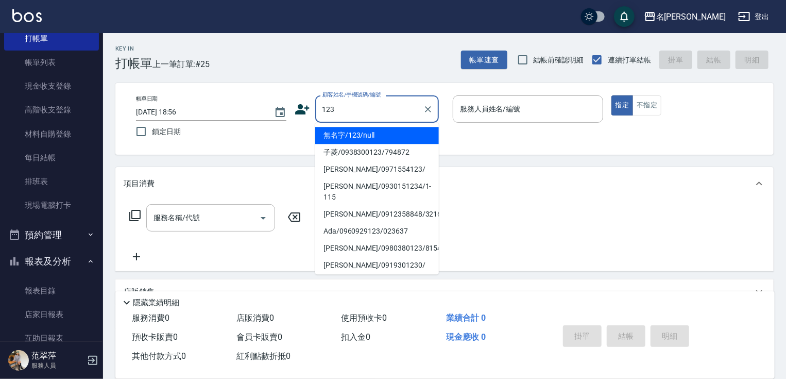
click at [383, 132] on li "無名字/123/null" at bounding box center [377, 135] width 124 height 17
type input "無名字/123/null"
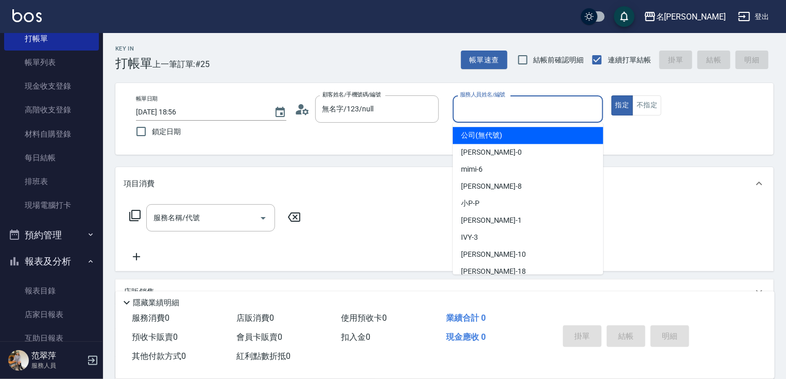
drag, startPoint x: 490, startPoint y: 105, endPoint x: 478, endPoint y: 150, distance: 47.2
click at [490, 107] on input "服務人員姓名/編號" at bounding box center [528, 109] width 141 height 18
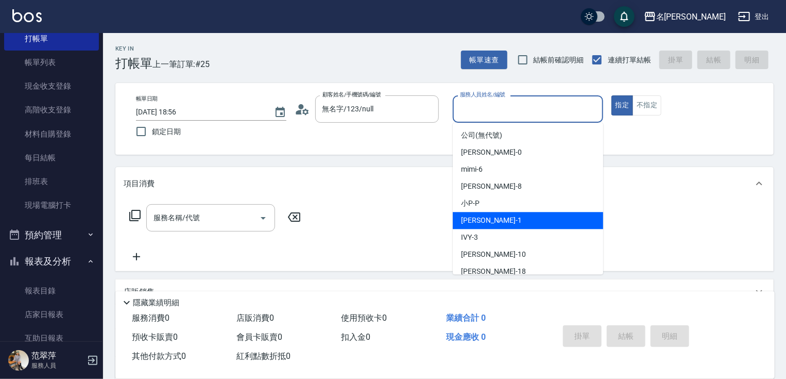
click at [492, 224] on div "[PERSON_NAME] -1" at bounding box center [528, 220] width 150 height 17
type input "[PERSON_NAME]-1"
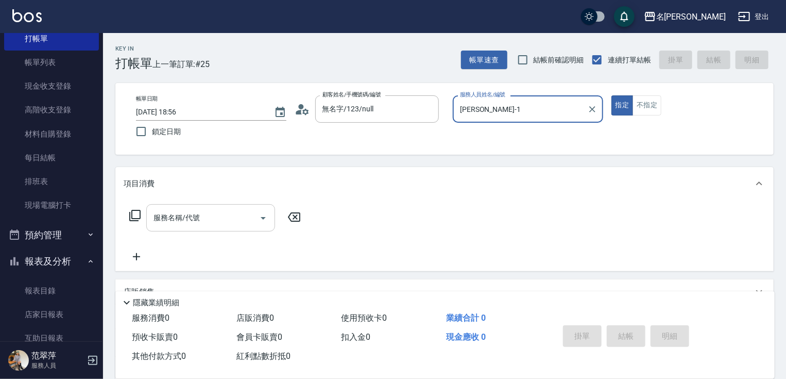
click at [199, 229] on div "服務名稱/代號" at bounding box center [210, 217] width 129 height 27
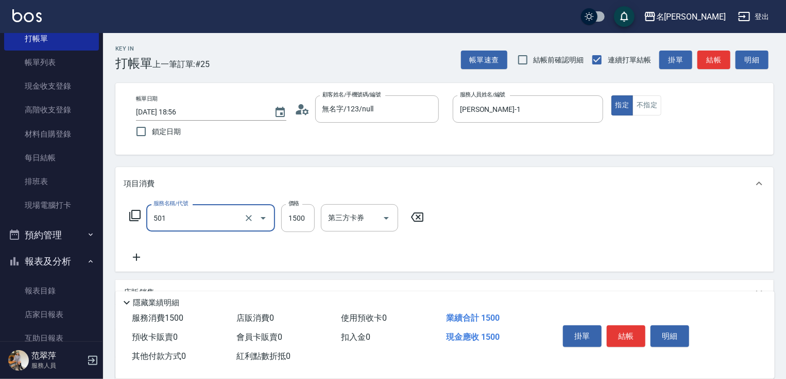
type input "染髮(1500)(501)"
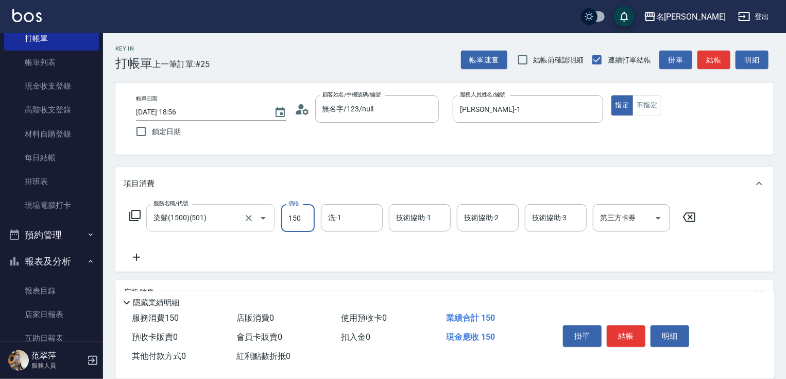
type input "1500"
type input "鴨肉-23"
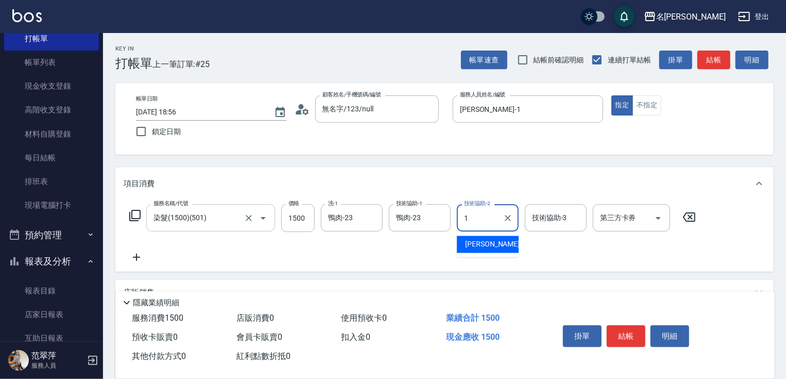
type input "[PERSON_NAME]-1"
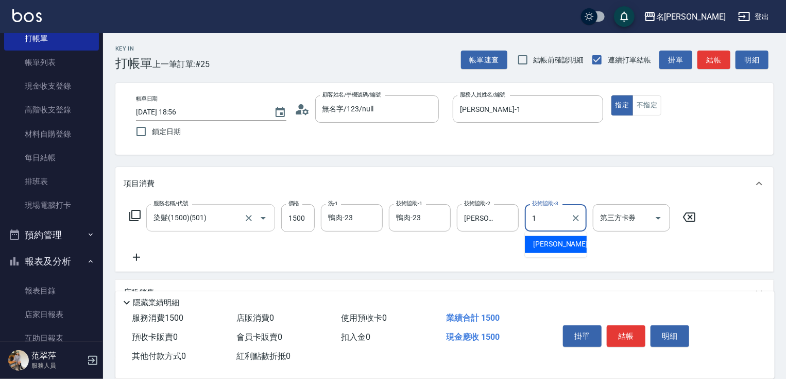
type input "[PERSON_NAME]-1"
click at [621, 330] on button "結帳" at bounding box center [626, 336] width 39 height 22
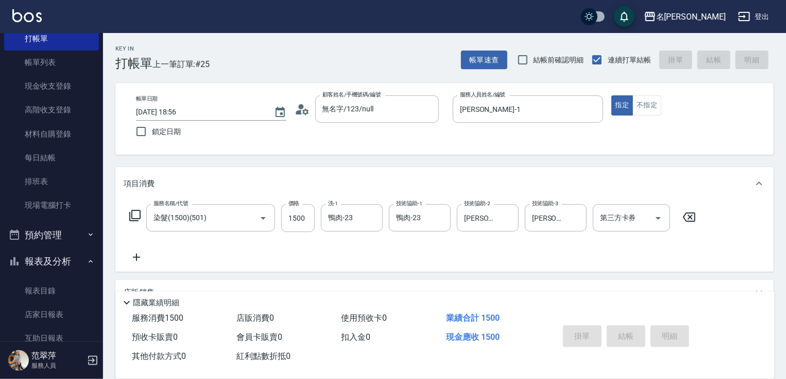
type input "[DATE] 18:57"
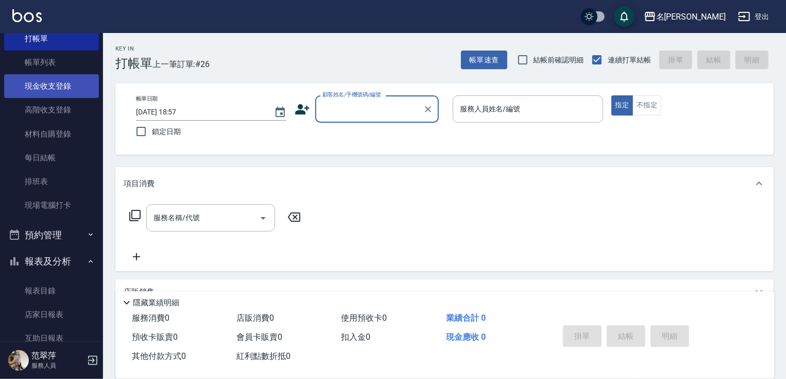
click at [59, 85] on link "現金收支登錄" at bounding box center [51, 86] width 95 height 24
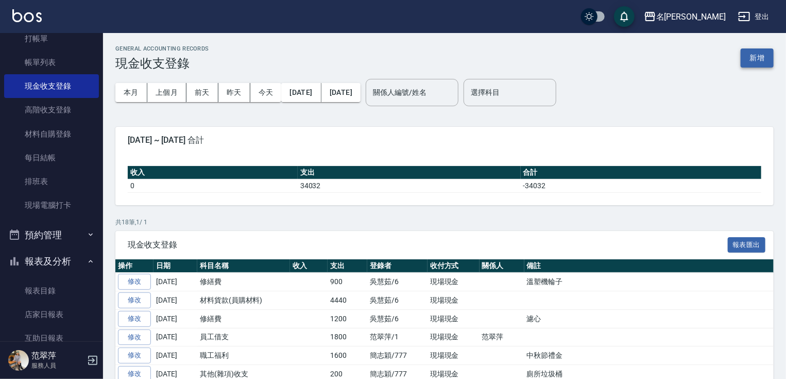
click at [765, 63] on button "新增" at bounding box center [757, 57] width 33 height 19
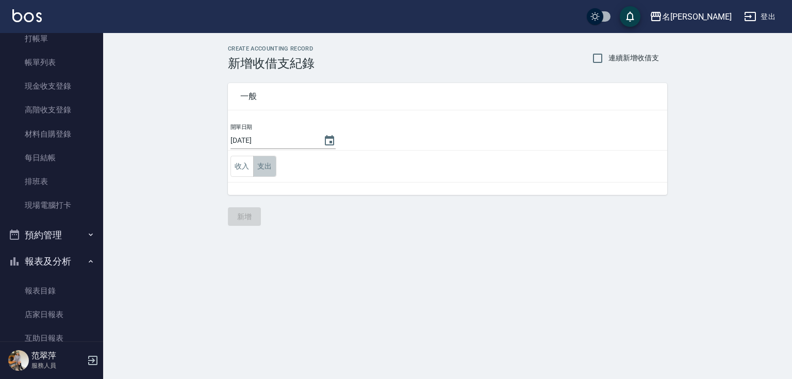
click at [264, 169] on button "支出" at bounding box center [264, 166] width 23 height 21
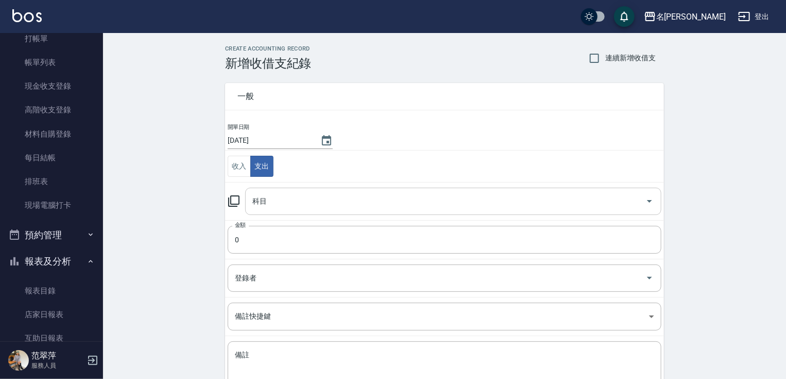
click at [286, 209] on input "科目" at bounding box center [446, 201] width 392 height 18
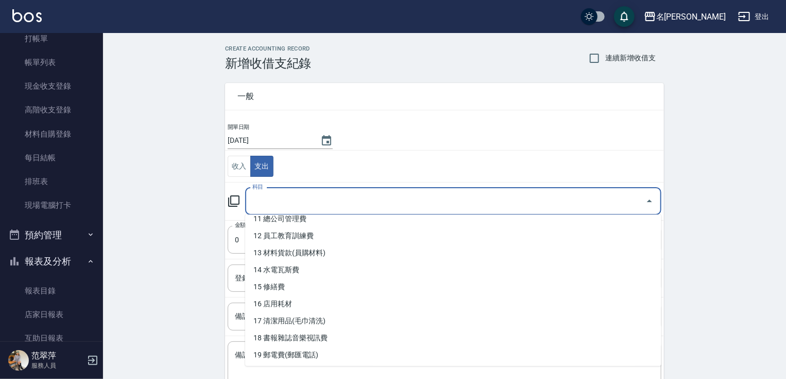
scroll to position [204, 0]
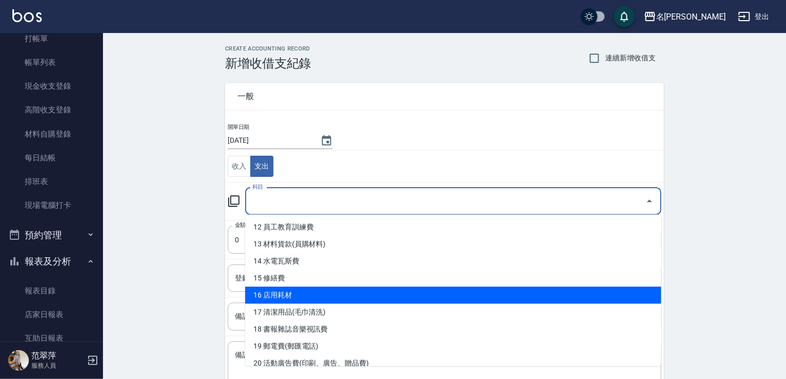
click at [280, 291] on li "16 店用耗材" at bounding box center [453, 295] width 416 height 17
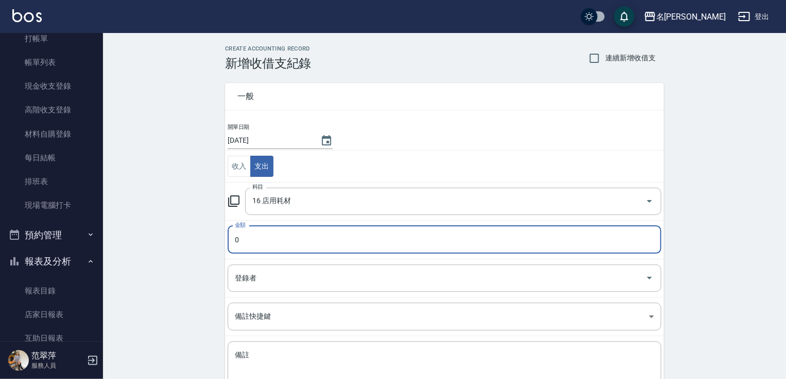
type input "16 店用耗材"
type input "2060"
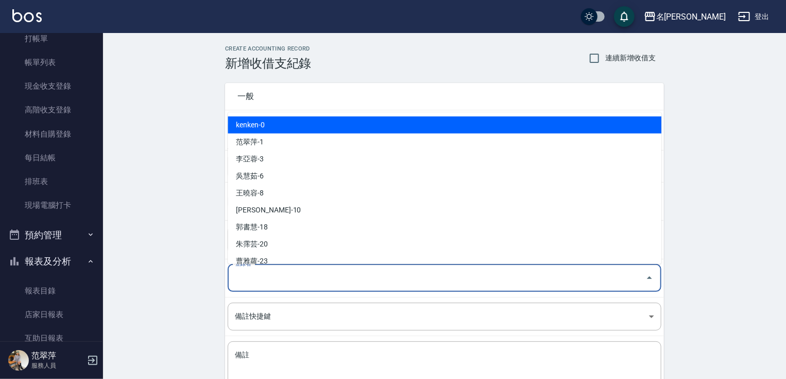
click at [283, 274] on input "登錄者" at bounding box center [436, 278] width 409 height 18
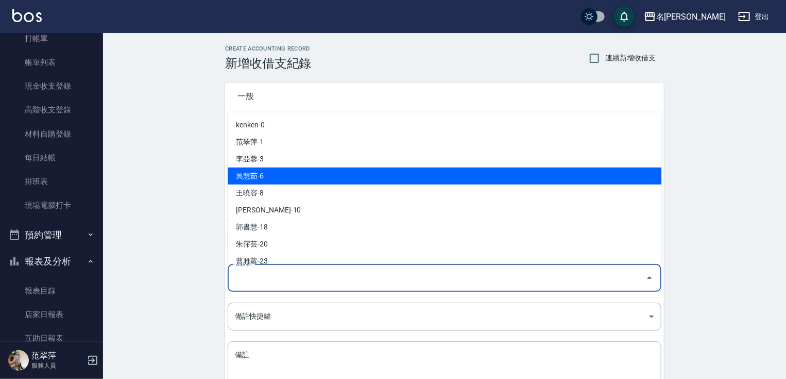
click at [271, 173] on li "吳慧茹-6" at bounding box center [445, 175] width 434 height 17
type input "吳慧茹-6"
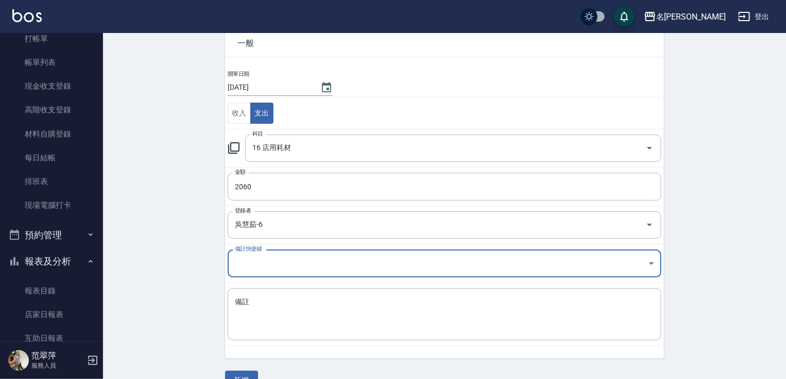
scroll to position [75, 0]
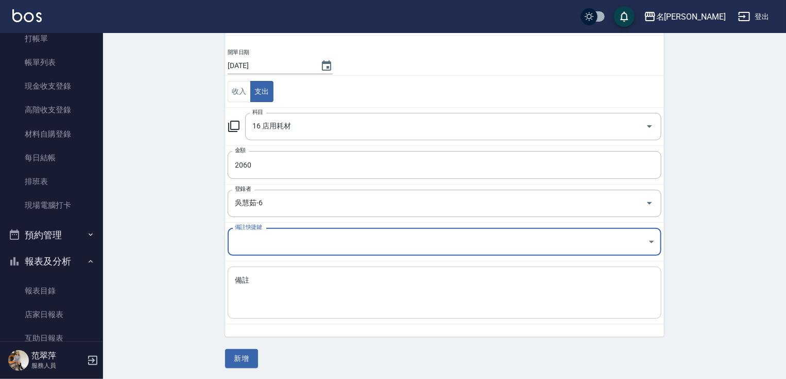
click at [264, 290] on textarea "備註" at bounding box center [445, 292] width 420 height 35
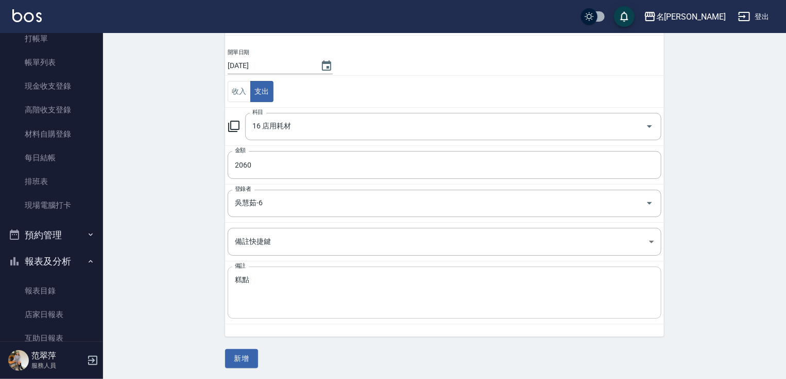
click at [242, 274] on div "糕點 x 備註" at bounding box center [445, 292] width 434 height 52
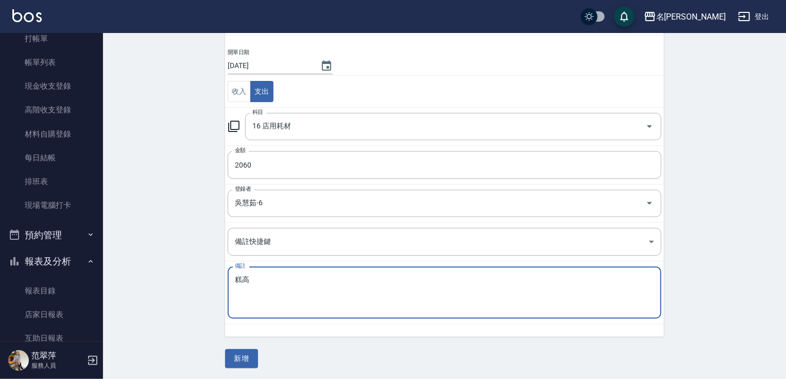
type textarea "糕"
click at [241, 276] on textarea "糕點" at bounding box center [445, 292] width 420 height 35
type textarea "高點"
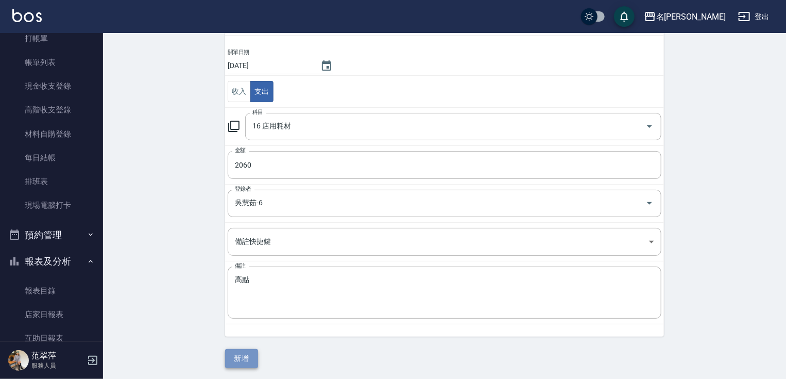
click at [246, 357] on button "新增" at bounding box center [241, 358] width 33 height 19
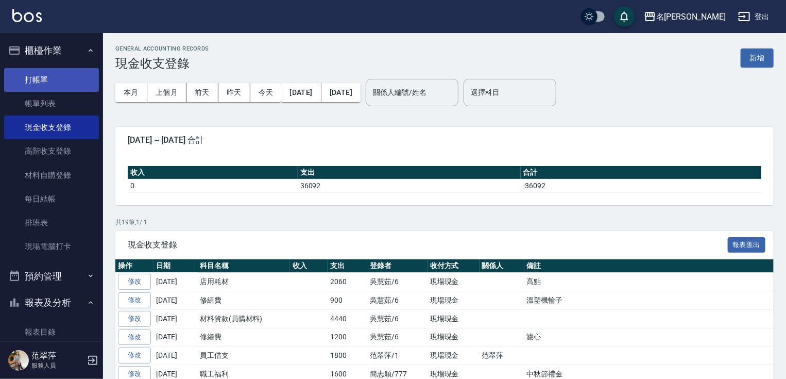
click at [48, 76] on link "打帳單" at bounding box center [51, 80] width 95 height 24
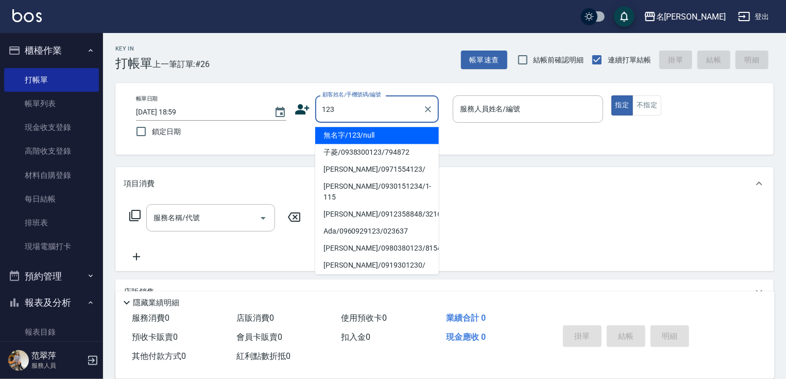
click at [384, 133] on li "無名字/123/null" at bounding box center [377, 135] width 124 height 17
type input "無名字/123/null"
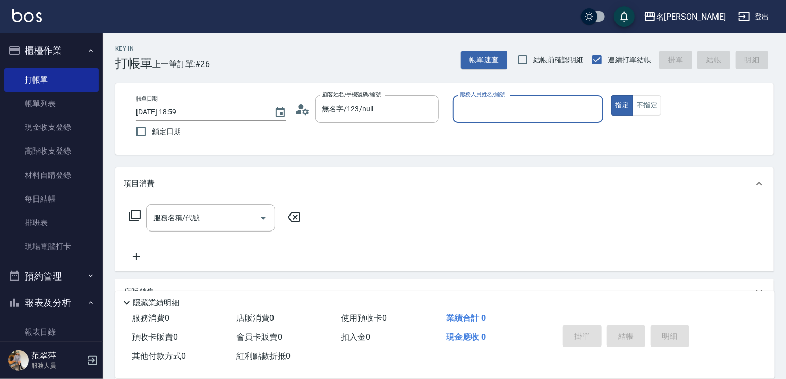
click at [474, 108] on input "服務人員姓名/編號" at bounding box center [528, 109] width 141 height 18
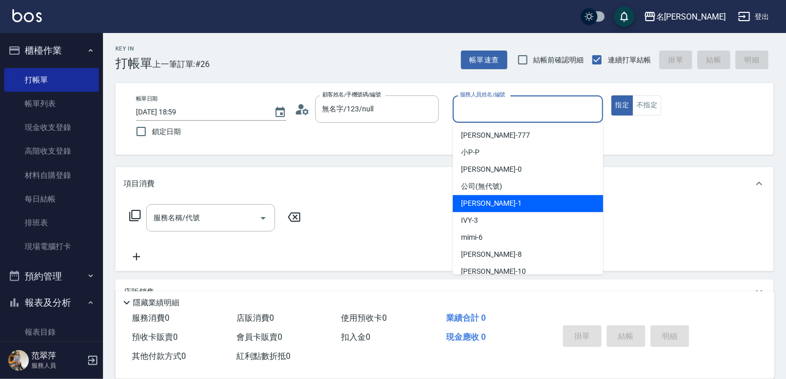
click at [491, 204] on div "[PERSON_NAME] -1" at bounding box center [528, 203] width 150 height 17
type input "[PERSON_NAME]-1"
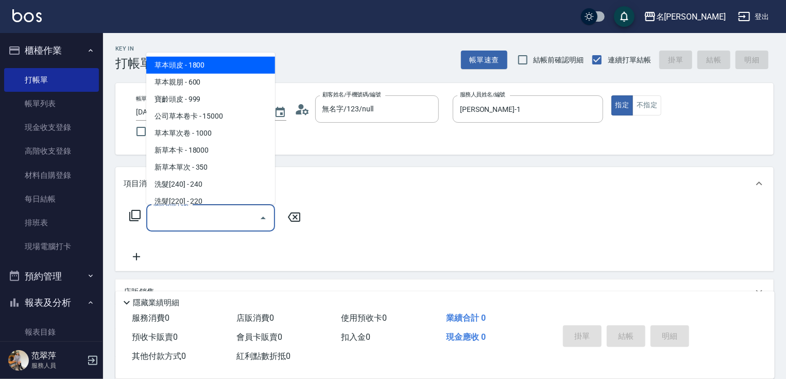
click at [219, 216] on input "服務名稱/代號" at bounding box center [203, 218] width 104 height 18
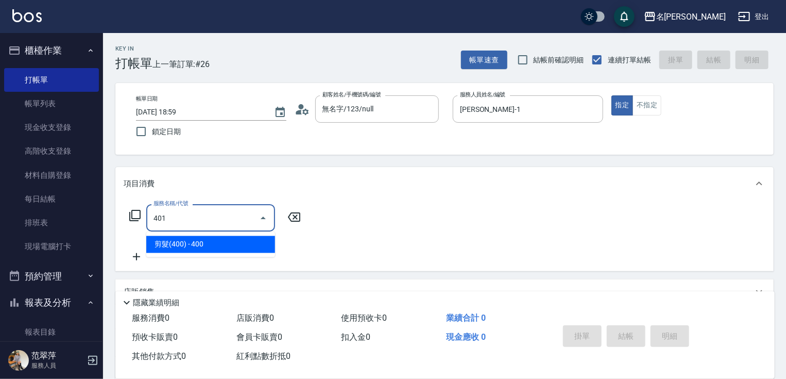
type input "剪髮(400)(401)"
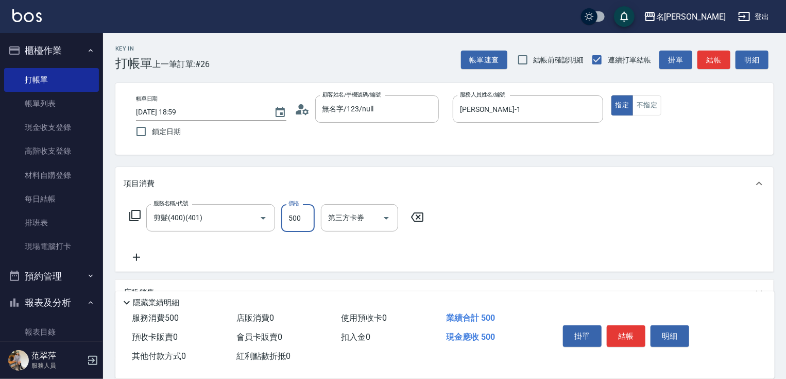
type input "500"
click at [132, 254] on icon at bounding box center [137, 257] width 26 height 12
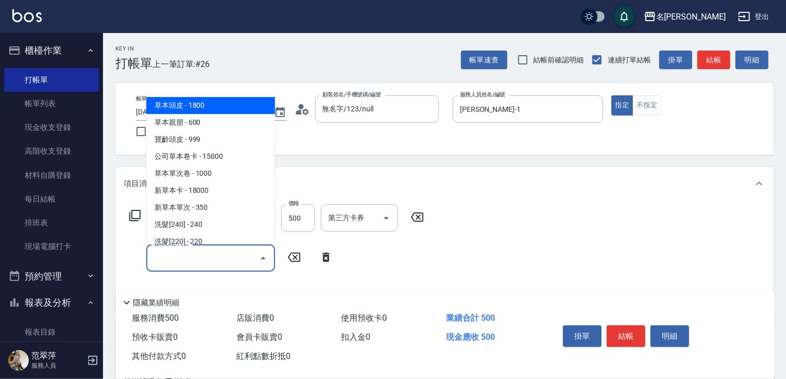
drag, startPoint x: 162, startPoint y: 257, endPoint x: 169, endPoint y: 258, distance: 6.3
click at [163, 257] on input "服務名稱/代號" at bounding box center [203, 258] width 104 height 18
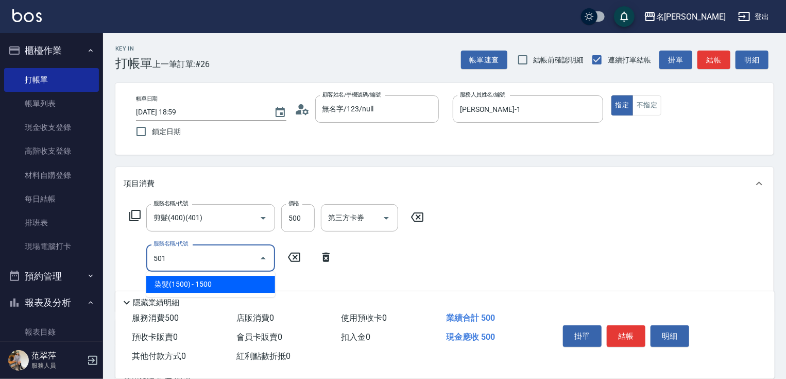
type input "染髮(1500)(501)"
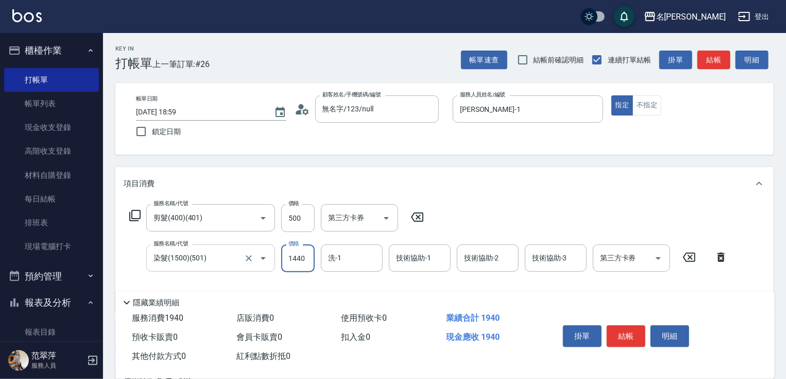
type input "1440"
type input "[PERSON_NAME]-1"
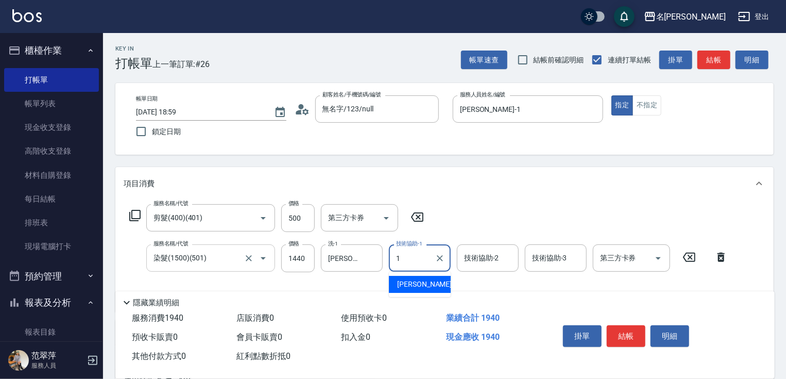
type input "[PERSON_NAME]-1"
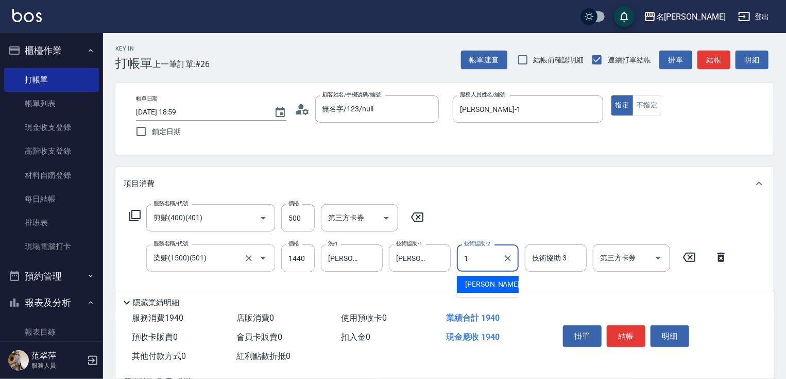
type input "[PERSON_NAME]-1"
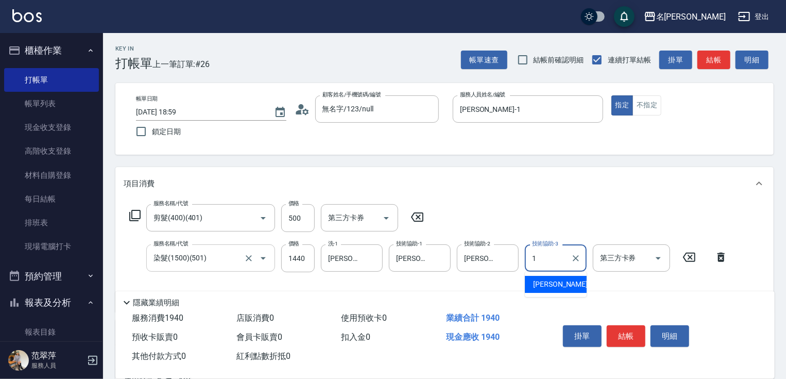
type input "[PERSON_NAME]-1"
drag, startPoint x: 786, startPoint y: 252, endPoint x: 791, endPoint y: 276, distance: 24.2
click at [786, 295] on html "名留竹林 登出 櫃檯作業 打帳單 帳單列表 現金收支登錄 高階收支登錄 材料自購登錄 每日結帳 排班表 現場電腦打卡 預約管理 預約管理 單日預約紀錄 單週預…" at bounding box center [393, 272] width 786 height 545
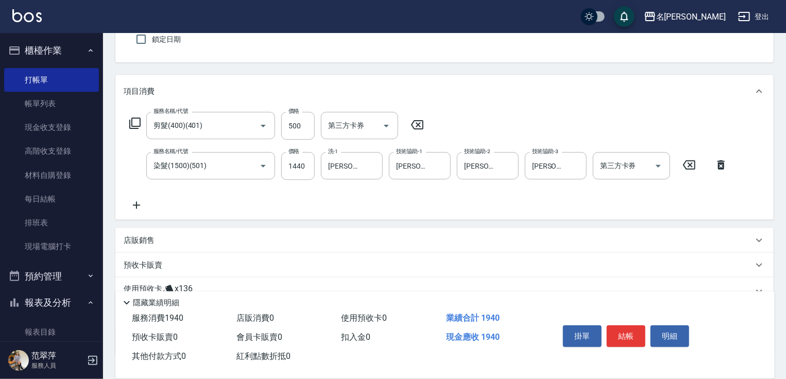
scroll to position [165, 0]
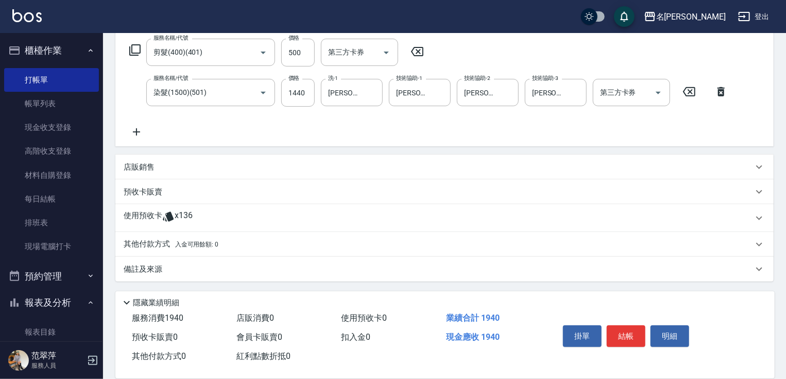
click at [154, 241] on p "其他付款方式 入金可用餘額: 0" at bounding box center [171, 244] width 95 height 11
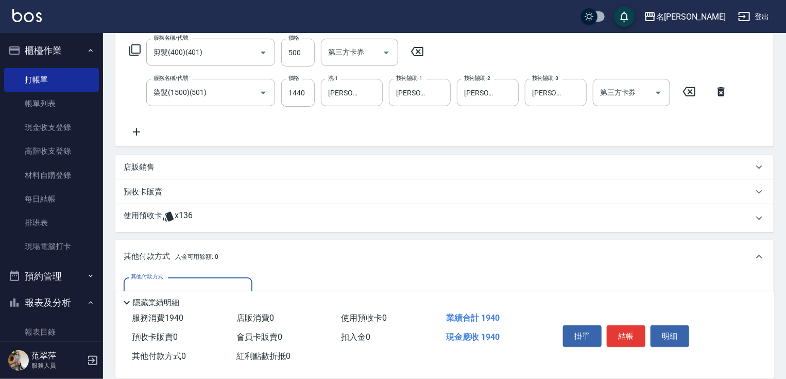
scroll to position [0, 0]
click at [217, 284] on input "其他付款方式" at bounding box center [188, 291] width 120 height 18
drag, startPoint x: 206, startPoint y: 334, endPoint x: 216, endPoint y: 332, distance: 10.4
click at [206, 333] on span "信用卡" at bounding box center [188, 334] width 129 height 17
type input "信用卡"
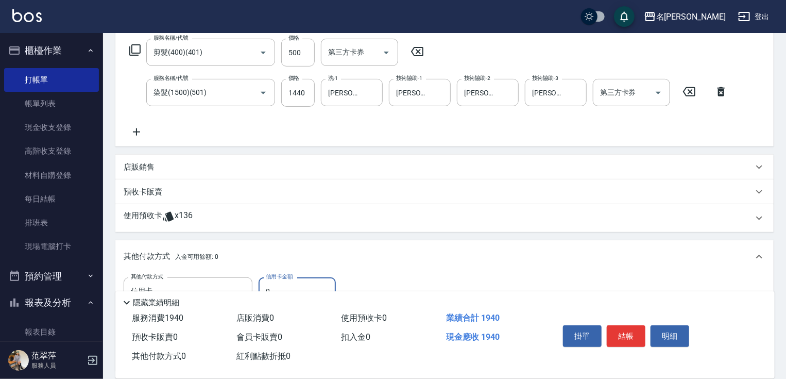
click at [264, 287] on input "0" at bounding box center [297, 291] width 77 height 28
type input "1940"
click at [625, 340] on button "結帳" at bounding box center [626, 336] width 39 height 22
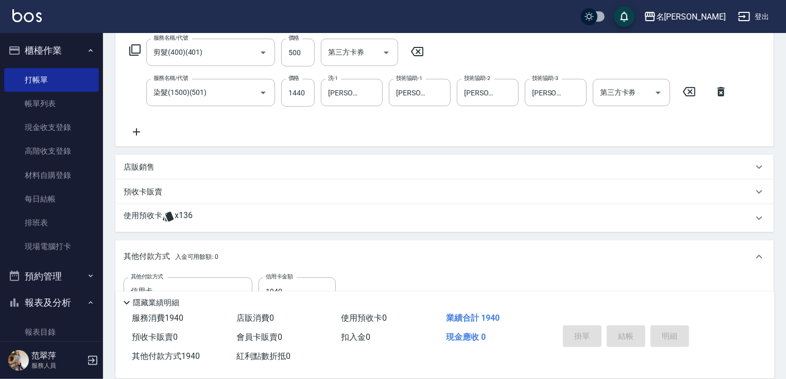
type input "[DATE] 19:02"
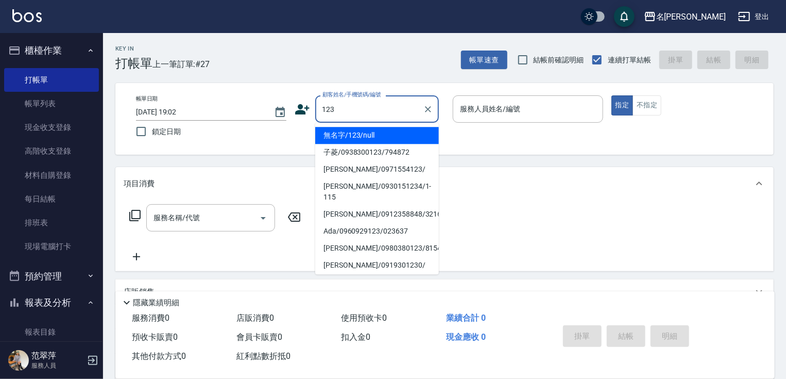
click at [397, 140] on li "無名字/123/null" at bounding box center [377, 135] width 124 height 17
type input "無名字/123/null"
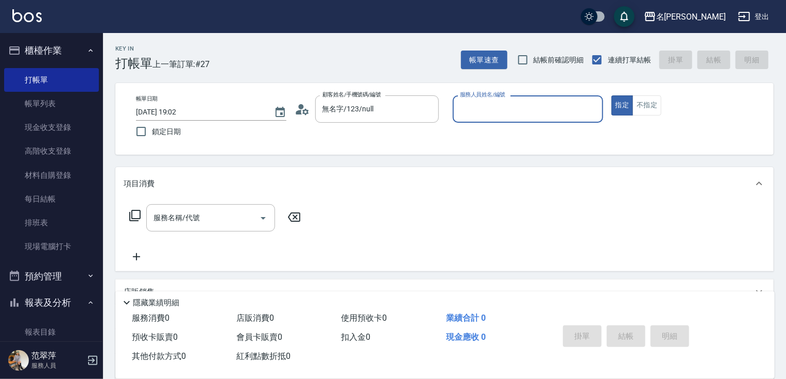
drag, startPoint x: 492, startPoint y: 120, endPoint x: 483, endPoint y: 165, distance: 46.2
click at [492, 127] on div "服務人員姓名/編號 服務人員姓名/編號" at bounding box center [528, 114] width 150 height 38
click at [475, 115] on input "服務人員姓名/編號" at bounding box center [528, 109] width 141 height 18
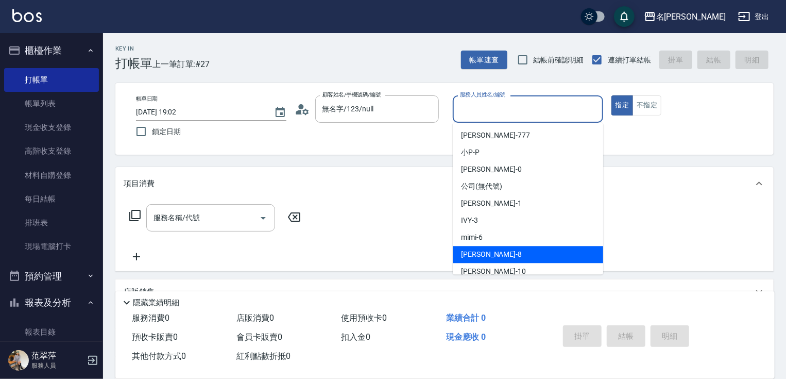
click at [493, 252] on div "曉容 -8" at bounding box center [528, 254] width 150 height 17
type input "曉容-8"
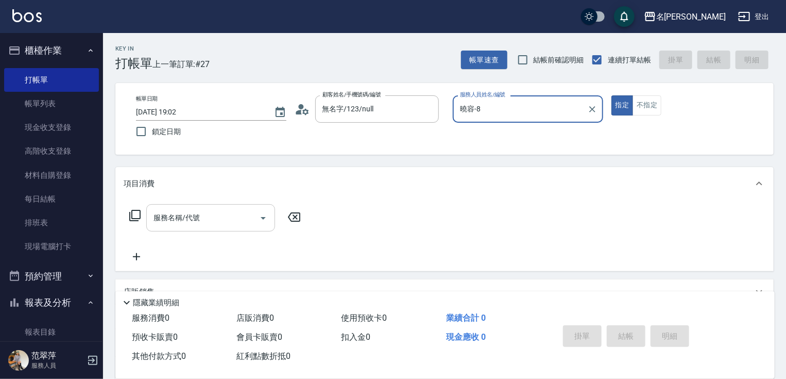
click at [221, 218] on input "服務名稱/代號" at bounding box center [203, 218] width 104 height 18
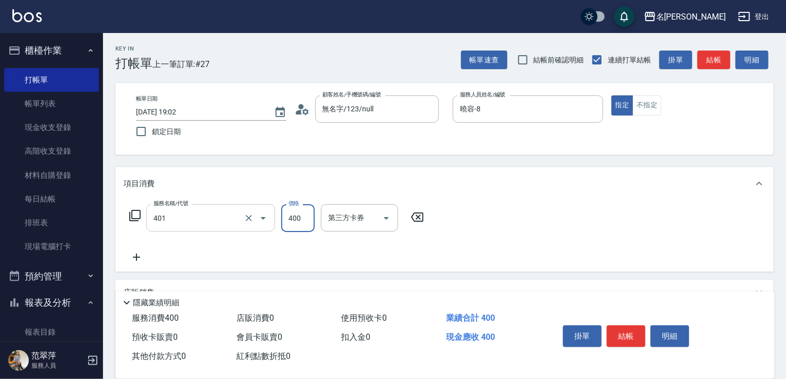
type input "剪髮(400)(401)"
type input "500"
click at [136, 259] on icon at bounding box center [137, 257] width 26 height 12
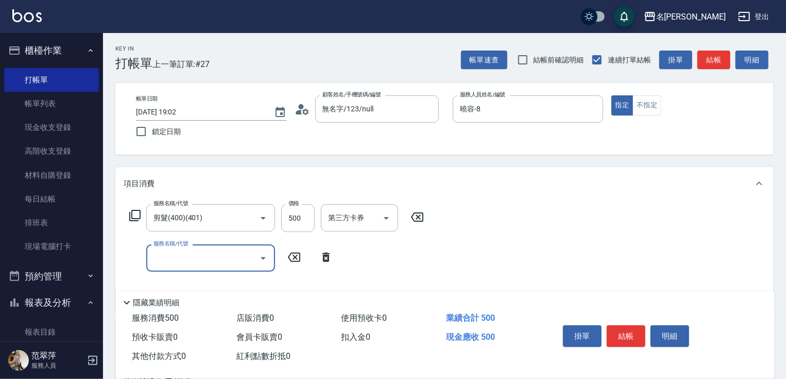
click at [166, 258] on input "服務名稱/代號" at bounding box center [203, 258] width 104 height 18
type input "染髮(1500)(501)"
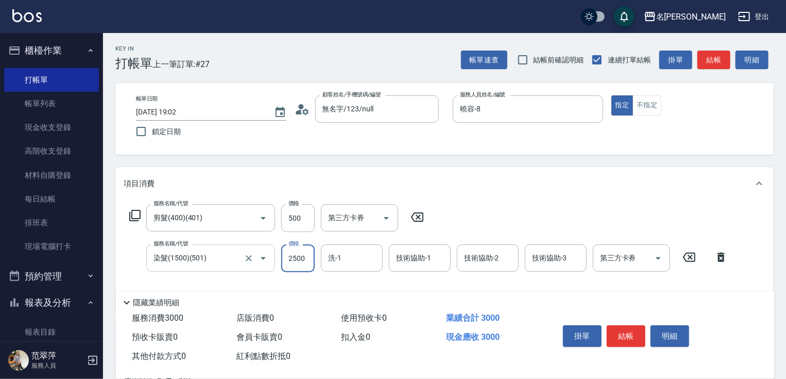
type input "2500"
type input "曉容-8"
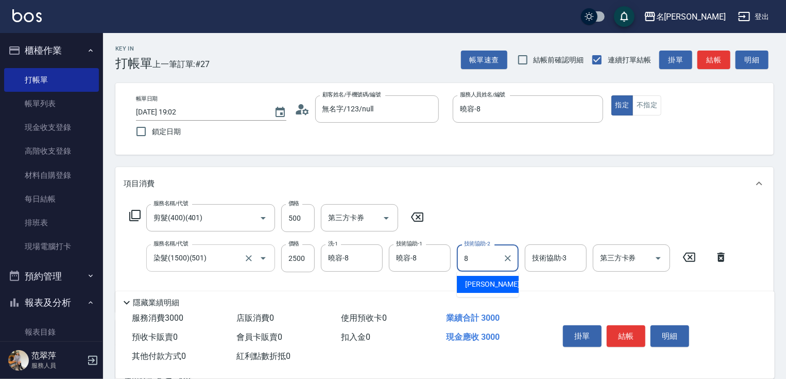
type input "曉容-8"
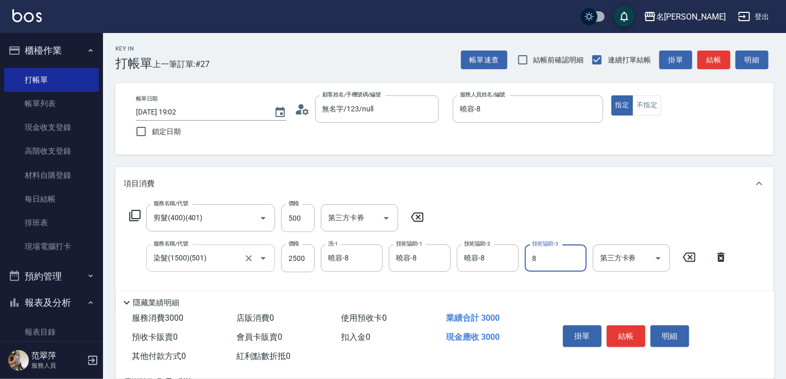
type input "曉容-8"
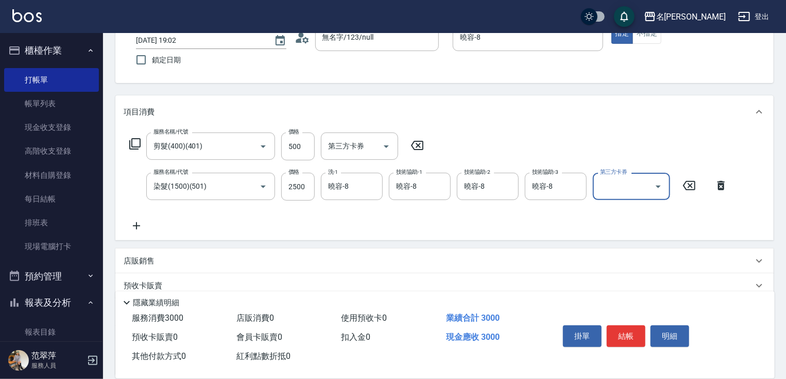
scroll to position [165, 0]
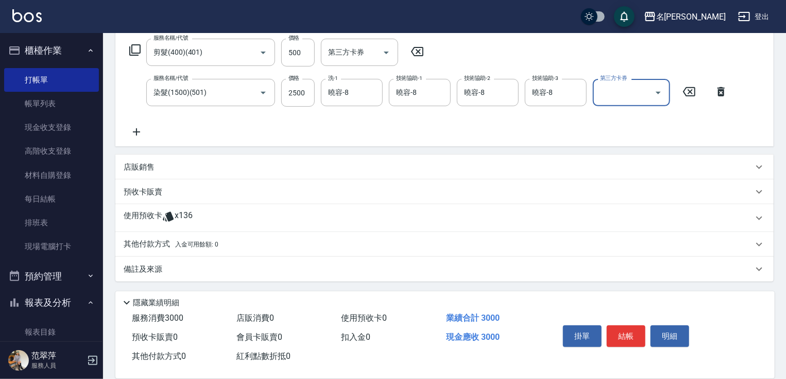
click at [151, 241] on p "其他付款方式 入金可用餘額: 0" at bounding box center [171, 244] width 95 height 11
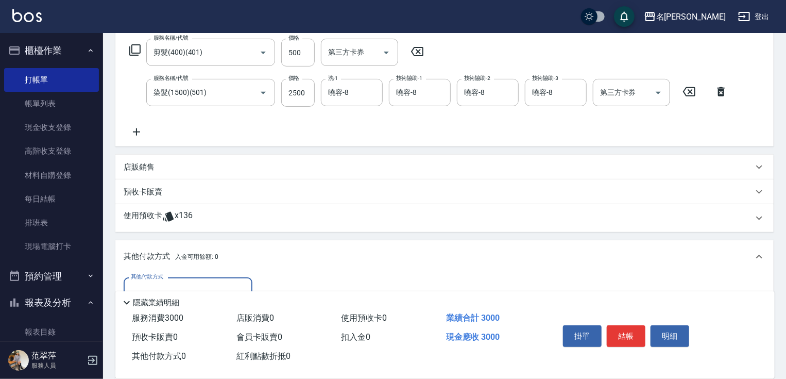
scroll to position [0, 0]
click at [178, 281] on div "其他付款方式" at bounding box center [188, 290] width 129 height 27
click at [171, 334] on span "信用卡" at bounding box center [188, 334] width 129 height 17
type input "信用卡"
drag, startPoint x: 263, startPoint y: 284, endPoint x: 280, endPoint y: 284, distance: 17.5
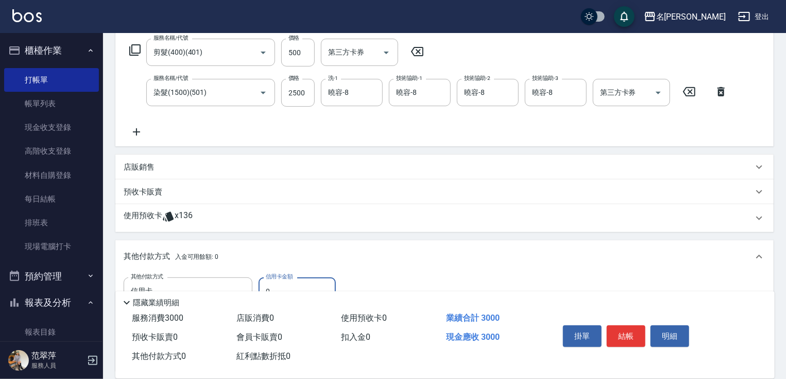
click at [264, 284] on input "0" at bounding box center [297, 291] width 77 height 28
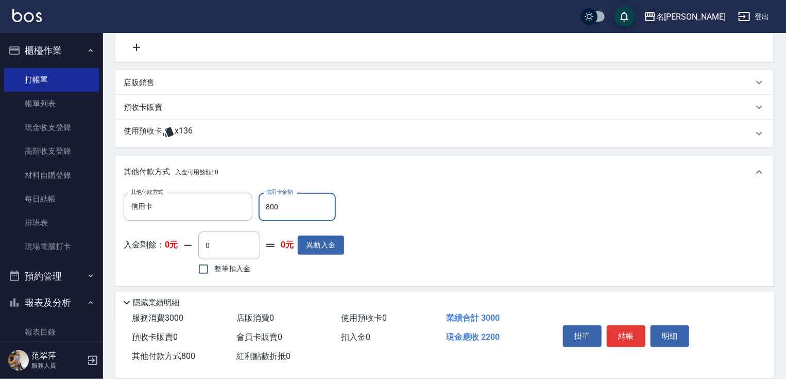
scroll to position [288, 0]
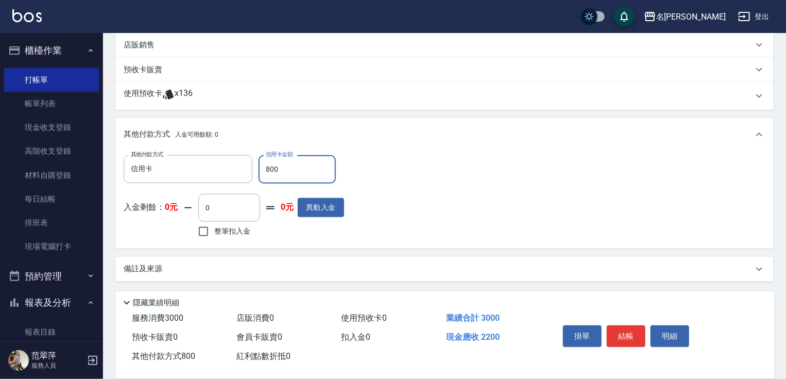
drag, startPoint x: 264, startPoint y: 167, endPoint x: 301, endPoint y: 171, distance: 36.8
click at [301, 171] on input "800" at bounding box center [297, 169] width 77 height 28
type input "3000"
click at [630, 328] on button "結帳" at bounding box center [626, 336] width 39 height 22
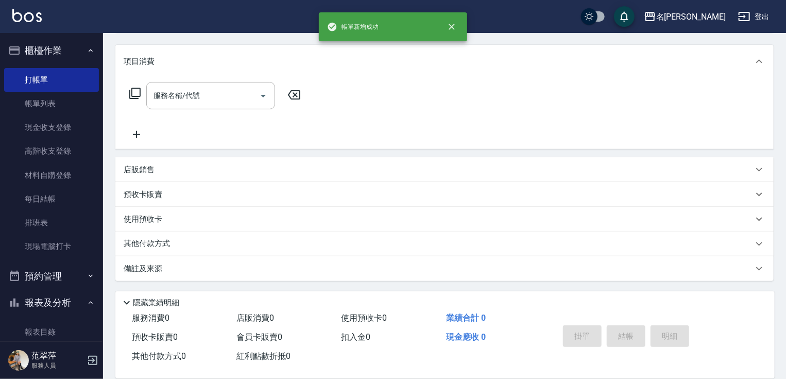
scroll to position [0, 0]
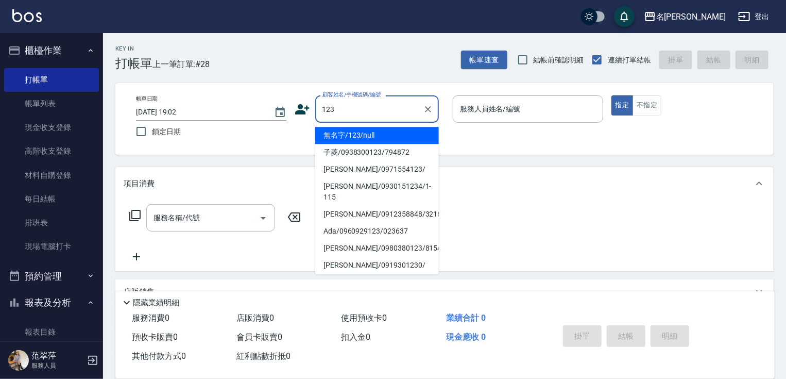
click at [355, 130] on li "無名字/123/null" at bounding box center [377, 135] width 124 height 17
type input "無名字/123/null"
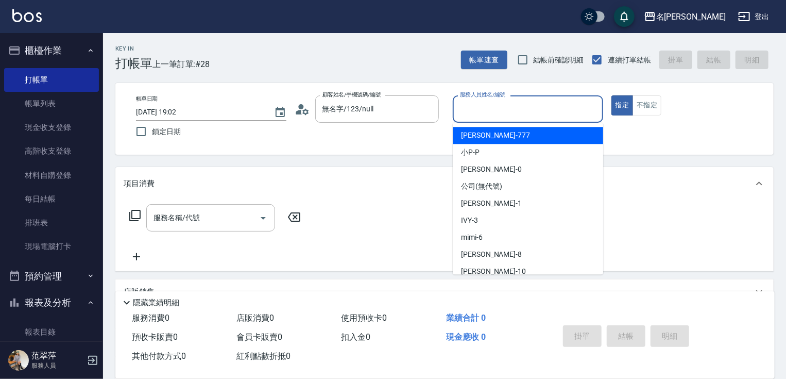
click at [470, 112] on input "服務人員姓名/編號" at bounding box center [528, 109] width 141 height 18
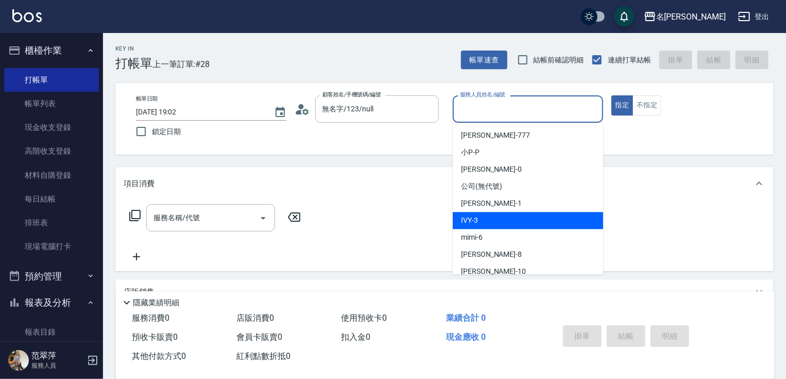
click at [472, 216] on span "IVY -3" at bounding box center [469, 220] width 17 height 11
type input "IVY-3"
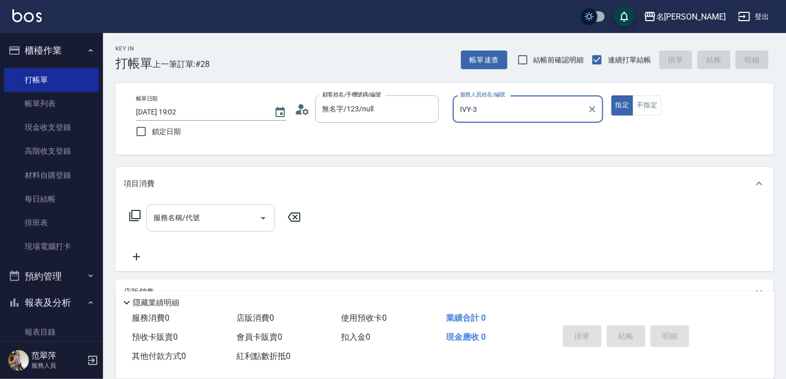
click at [210, 222] on input "服務名稱/代號" at bounding box center [203, 218] width 104 height 18
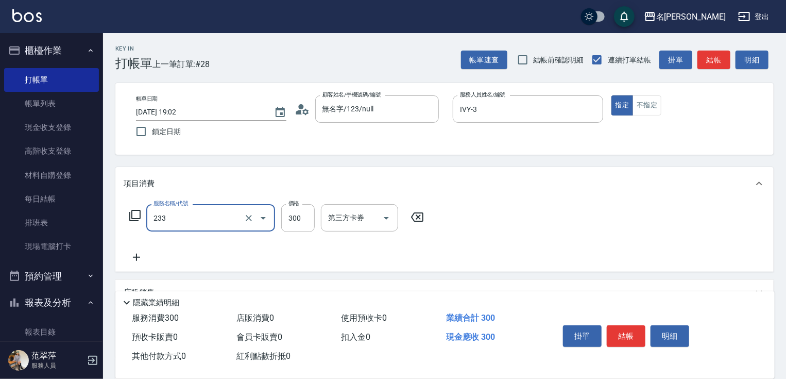
type input "洗髮300(233)"
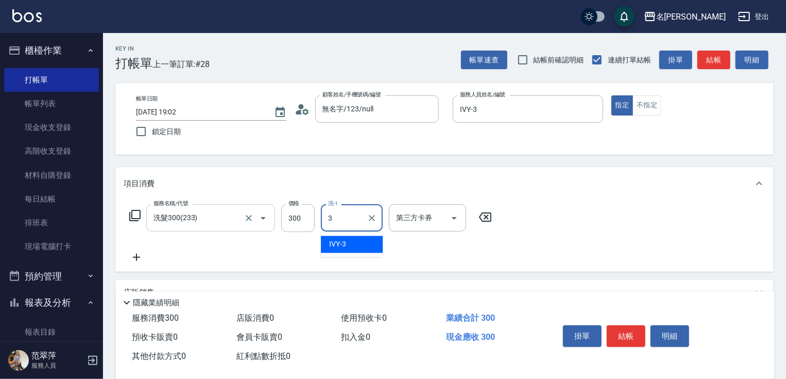
type input "IVY-3"
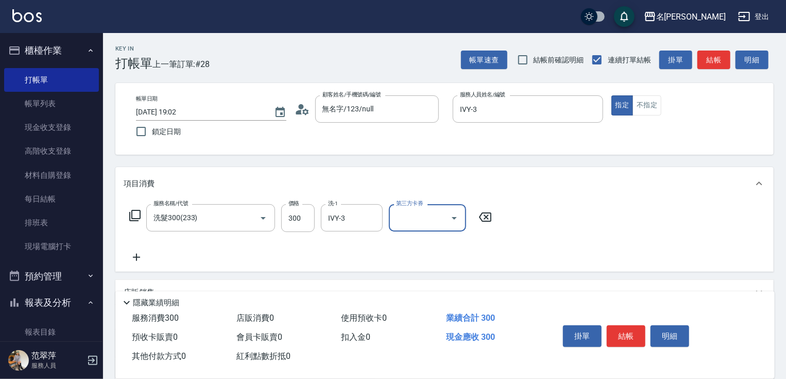
click at [136, 261] on icon at bounding box center [137, 257] width 26 height 12
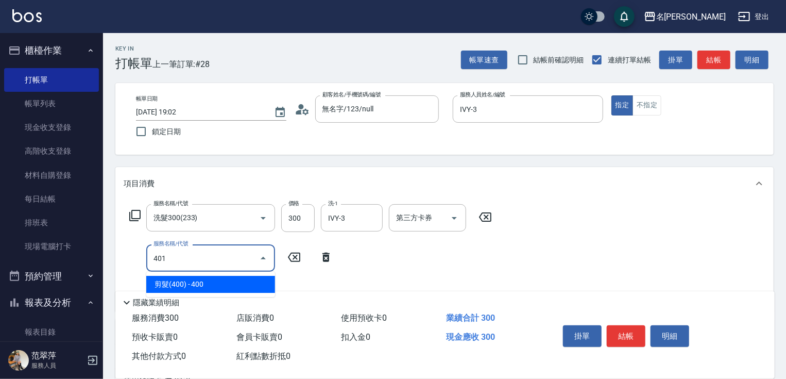
type input "剪髮(400)(401)"
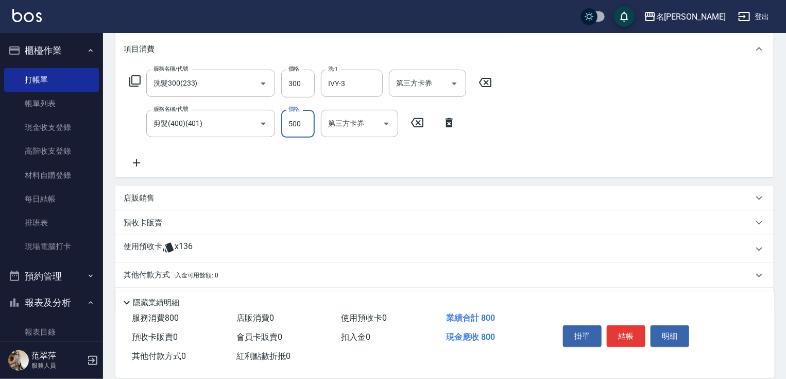
scroll to position [165, 0]
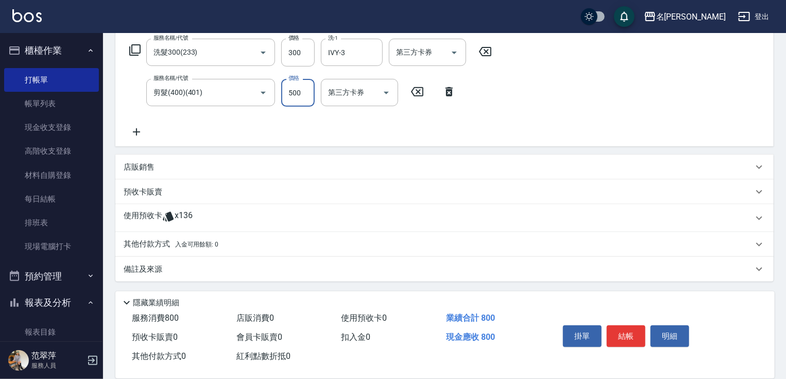
type input "500"
click at [161, 241] on p "其他付款方式 入金可用餘額: 0" at bounding box center [171, 244] width 95 height 11
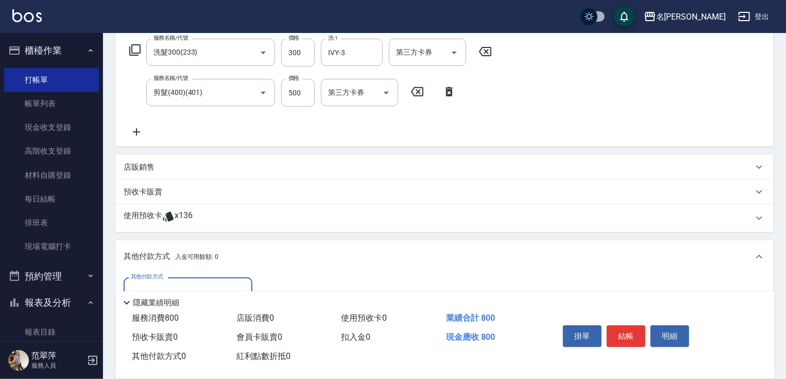
scroll to position [0, 0]
drag, startPoint x: 206, startPoint y: 281, endPoint x: 214, endPoint y: 291, distance: 13.2
click at [212, 286] on div "其他付款方式" at bounding box center [188, 290] width 129 height 27
drag, startPoint x: 198, startPoint y: 330, endPoint x: 210, endPoint y: 330, distance: 11.9
click at [199, 331] on span "信用卡" at bounding box center [188, 334] width 129 height 17
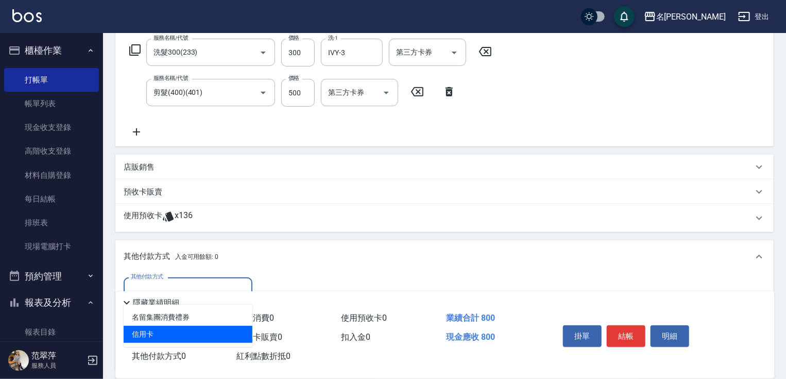
type input "信用卡"
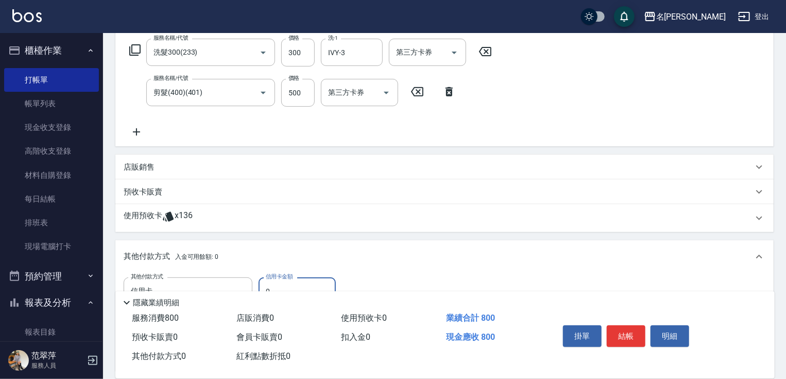
click at [264, 284] on input "0" at bounding box center [297, 291] width 77 height 28
type input "800"
click at [618, 336] on button "結帳" at bounding box center [626, 336] width 39 height 22
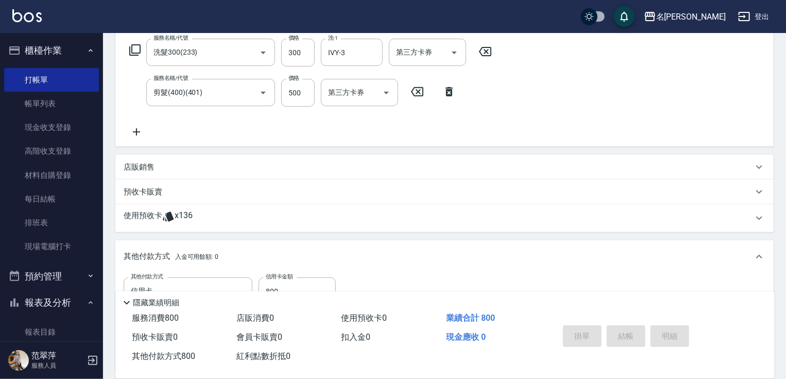
type input "[DATE] 19:08"
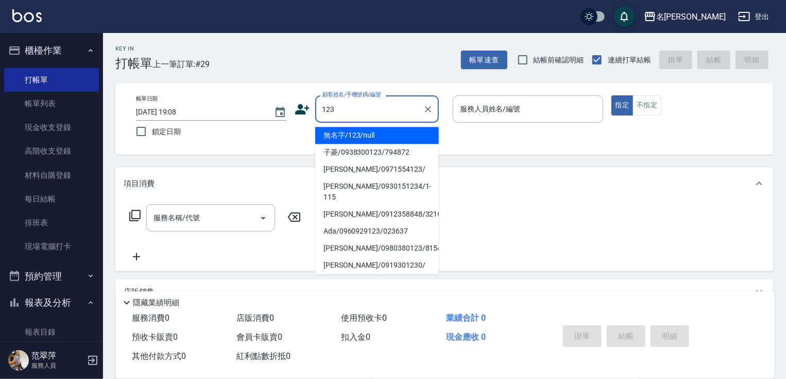
click at [372, 128] on li "無名字/123/null" at bounding box center [377, 135] width 124 height 17
type input "無名字/123/null"
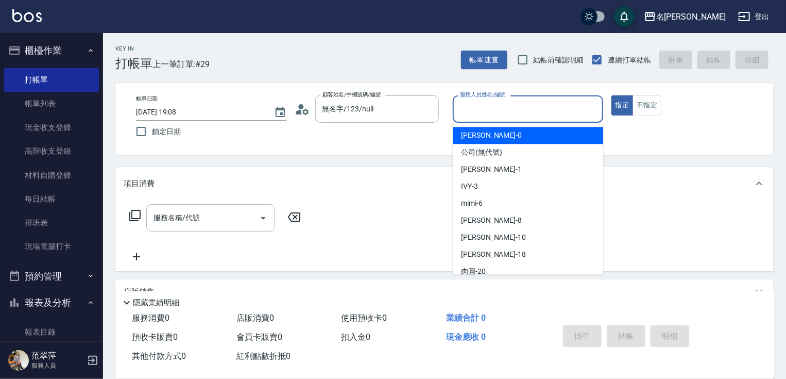
drag, startPoint x: 459, startPoint y: 107, endPoint x: 469, endPoint y: 115, distance: 13.5
click at [459, 107] on input "服務人員姓名/編號" at bounding box center [528, 109] width 141 height 18
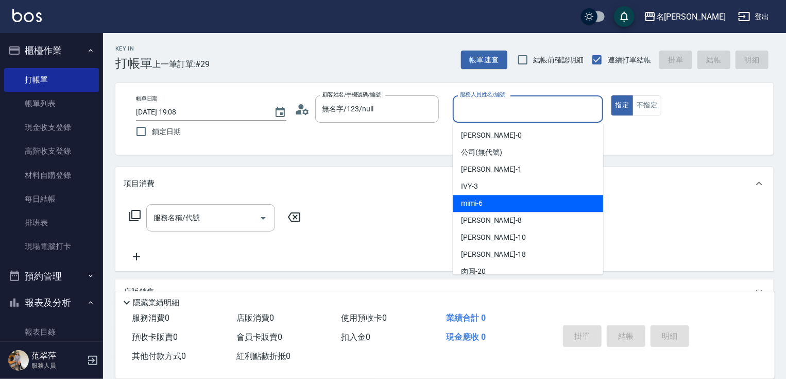
click at [490, 200] on div "mimi -6" at bounding box center [528, 203] width 150 height 17
type input "mimi-6"
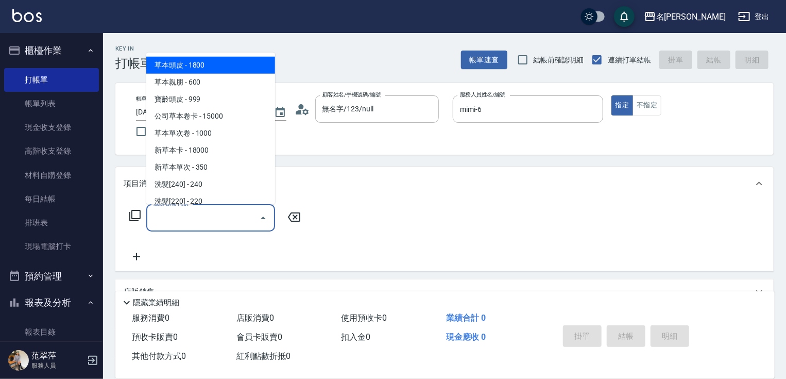
click at [214, 214] on input "服務名稱/代號" at bounding box center [203, 218] width 104 height 18
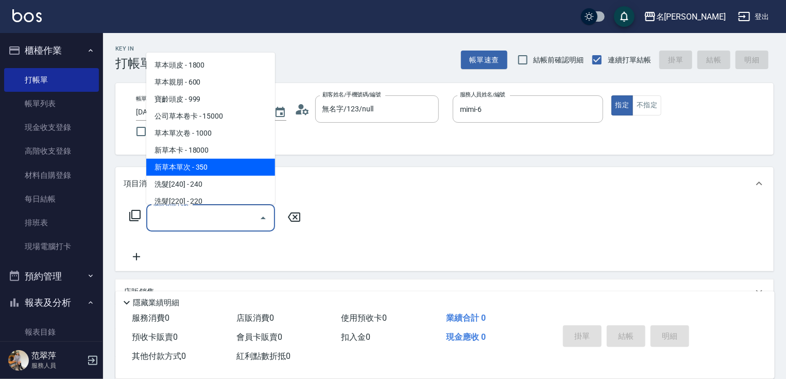
click at [180, 169] on span "新草本單次 - 350" at bounding box center [210, 167] width 129 height 17
type input "新草本單次(109)"
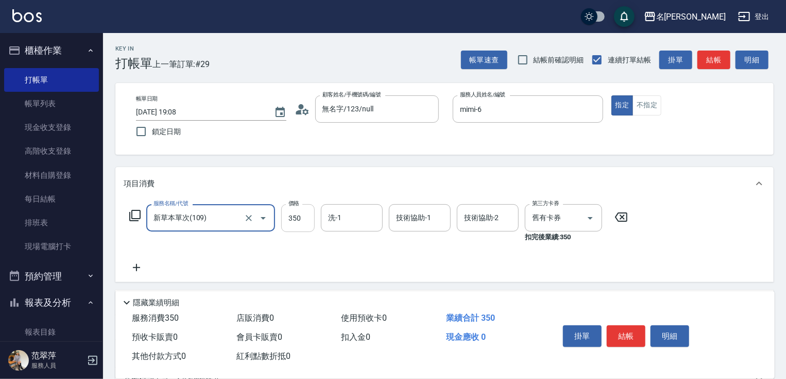
click at [304, 221] on input "350" at bounding box center [297, 218] width 33 height 28
type input "525"
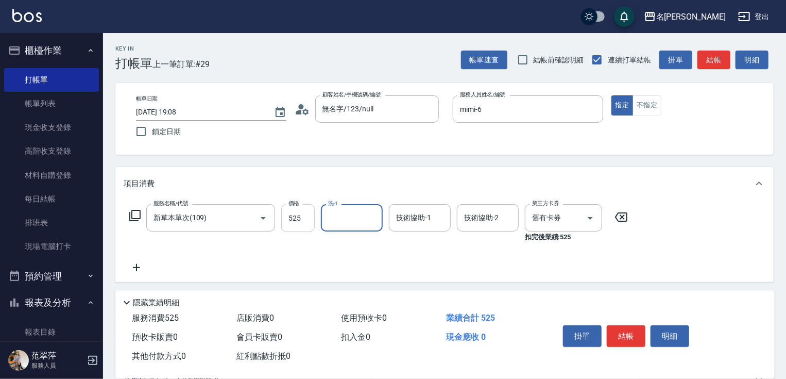
type input "6"
type input "mimi-6"
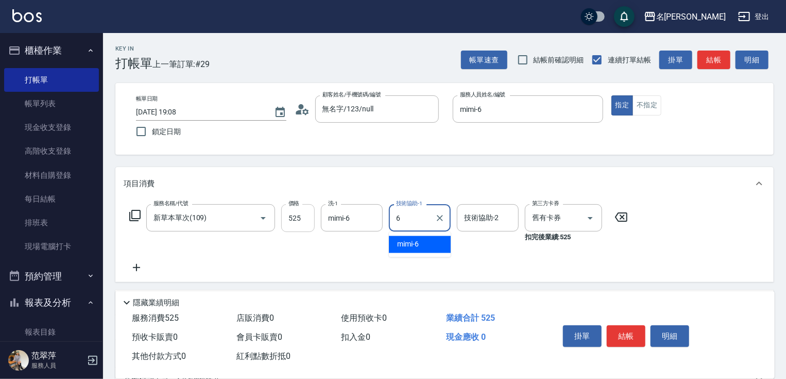
type input "mimi-6"
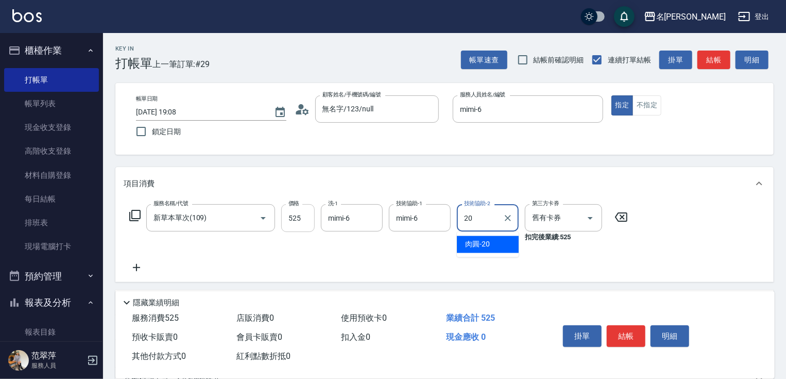
type input "肉圓-20"
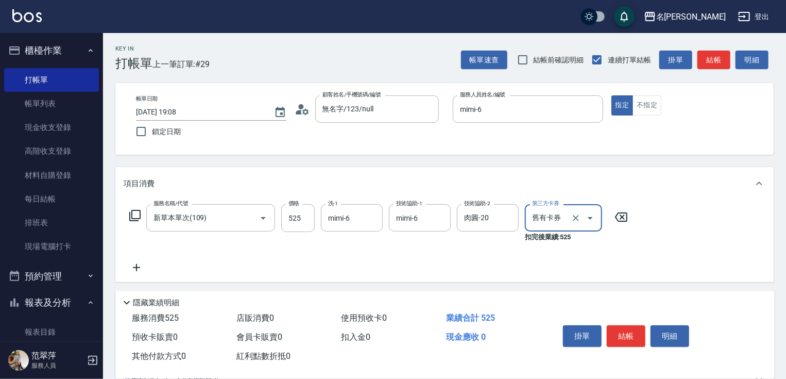
click at [137, 266] on icon at bounding box center [136, 267] width 7 height 7
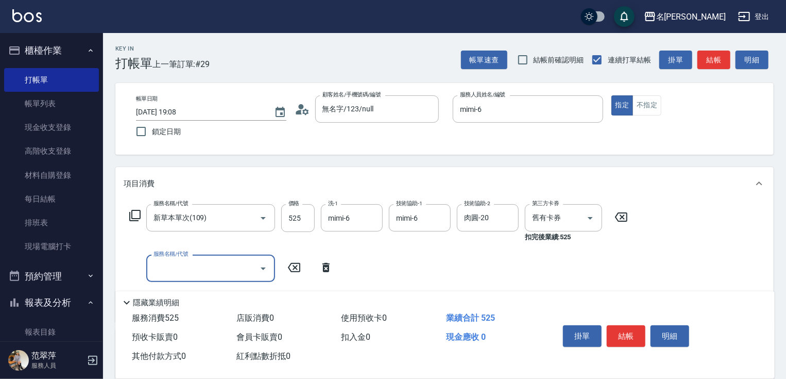
click at [136, 215] on icon at bounding box center [135, 215] width 12 height 12
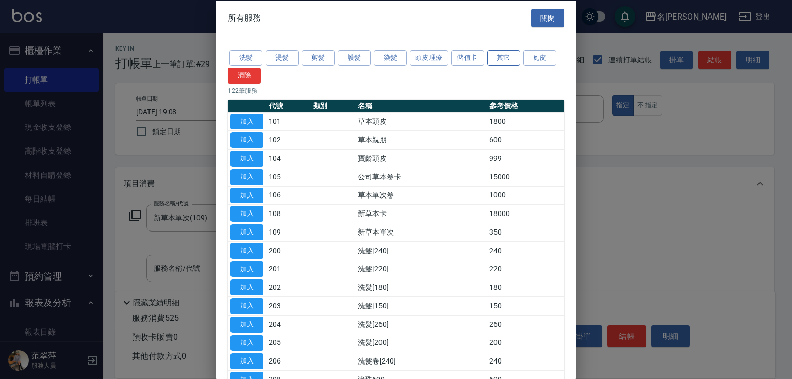
click at [507, 63] on button "其它" at bounding box center [503, 58] width 33 height 16
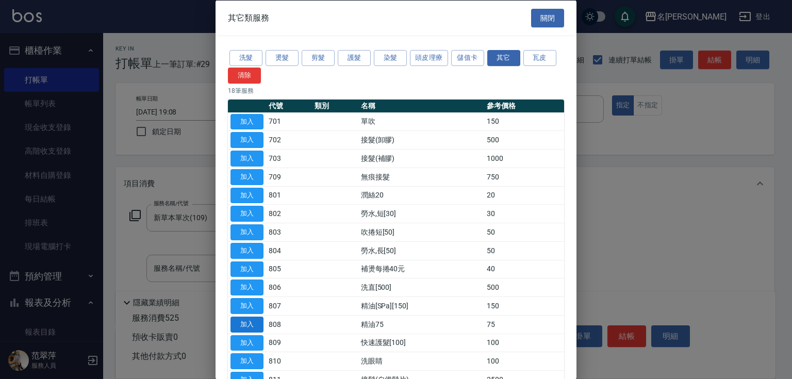
click at [244, 320] on button "加入" at bounding box center [246, 324] width 33 height 16
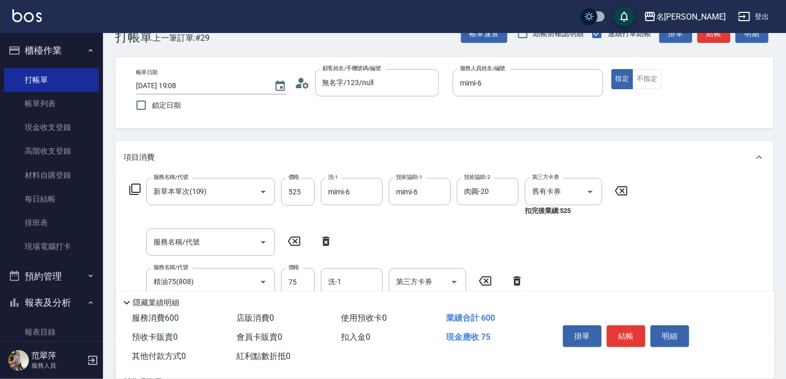
scroll to position [41, 0]
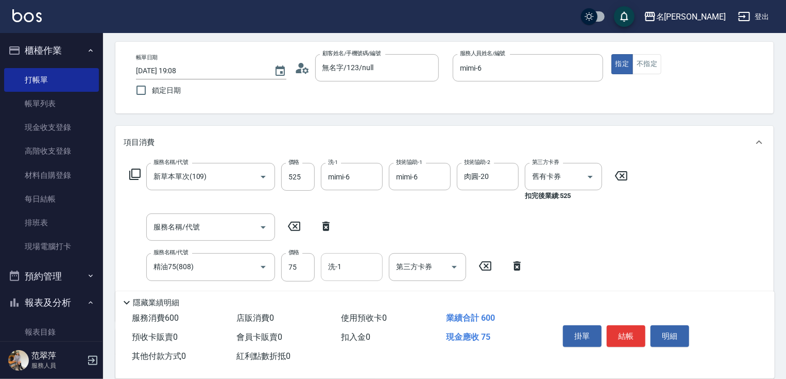
click at [338, 272] on input "洗-1" at bounding box center [352, 267] width 53 height 18
type input "肉圓-20"
click at [626, 328] on button "結帳" at bounding box center [626, 336] width 39 height 22
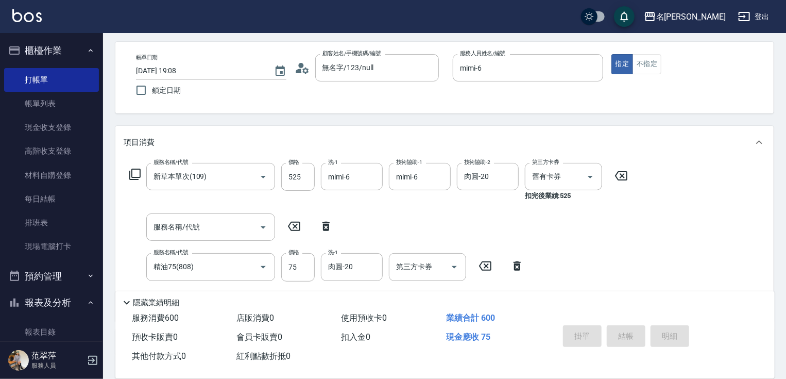
type input "[DATE] 19:09"
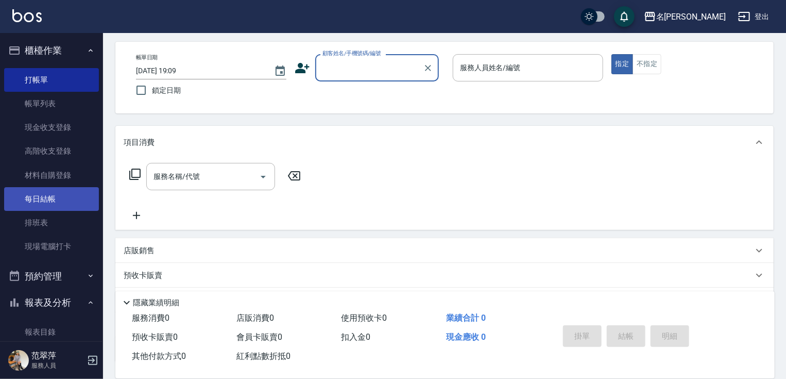
click at [27, 203] on link "每日結帳" at bounding box center [51, 199] width 95 height 24
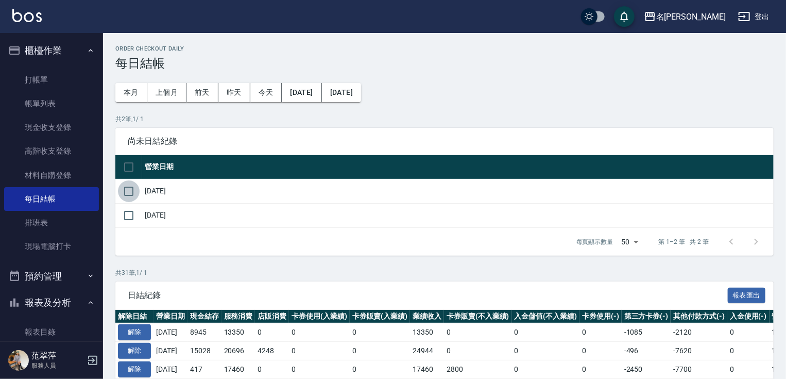
click at [128, 192] on input "checkbox" at bounding box center [129, 191] width 22 height 22
checkbox input "true"
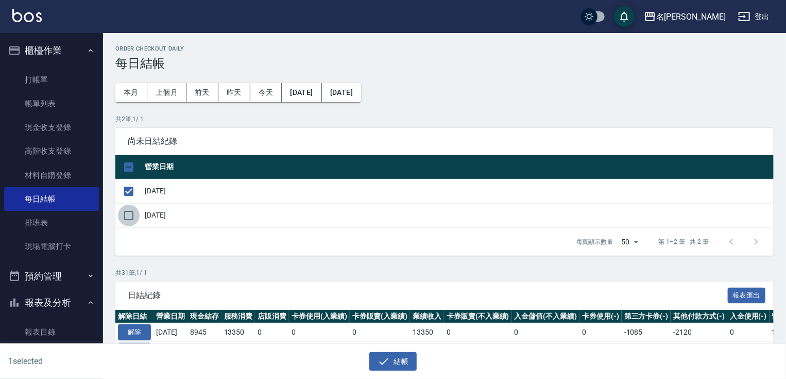
click at [132, 211] on input "checkbox" at bounding box center [129, 216] width 22 height 22
checkbox input "true"
click at [401, 363] on button "結帳" at bounding box center [394, 361] width 48 height 19
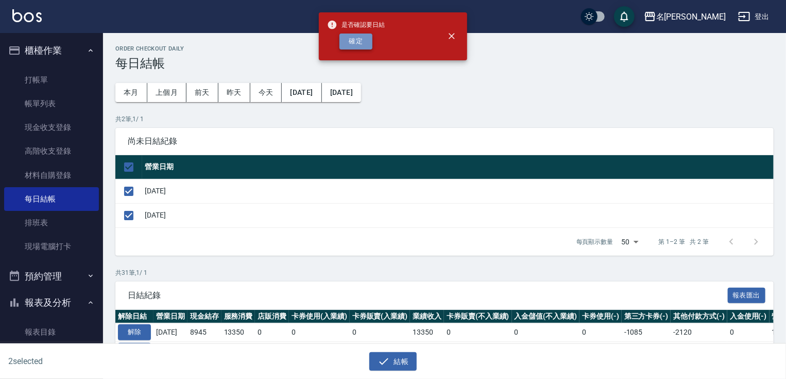
click at [358, 35] on button "確定" at bounding box center [356, 41] width 33 height 16
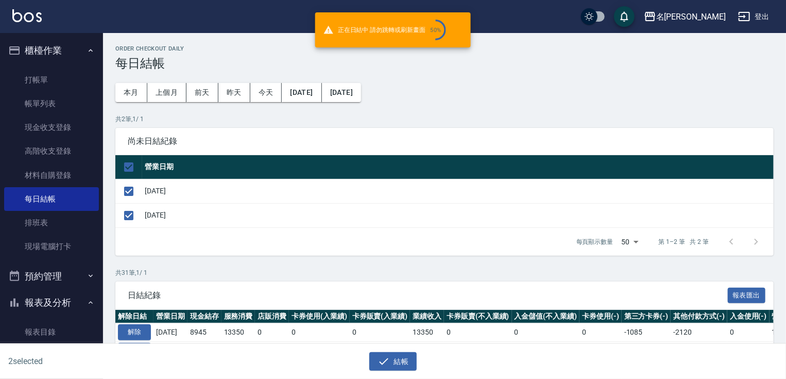
checkbox input "false"
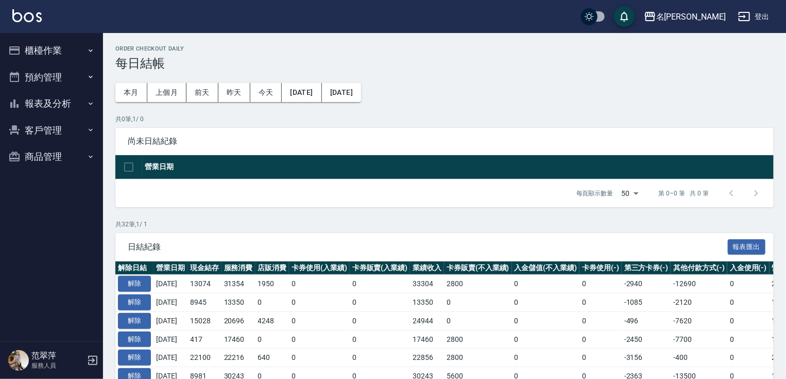
click at [47, 88] on button "預約管理" at bounding box center [51, 77] width 95 height 27
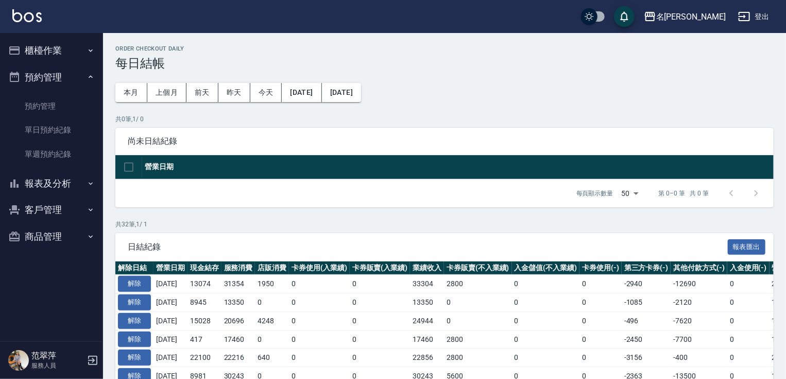
click at [49, 184] on button "報表及分析" at bounding box center [51, 183] width 95 height 27
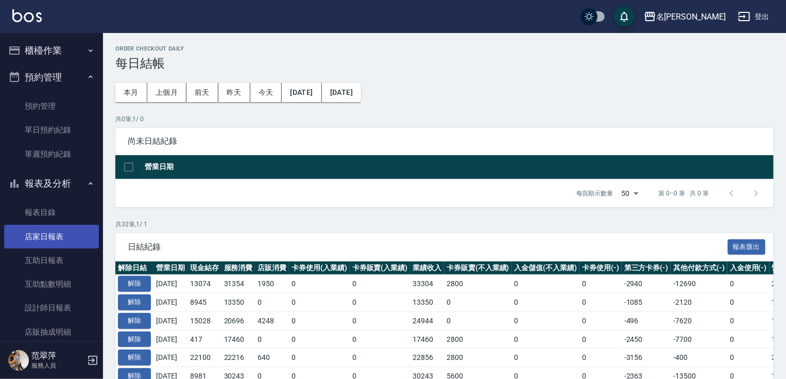
click at [54, 228] on link "店家日報表" at bounding box center [51, 237] width 95 height 24
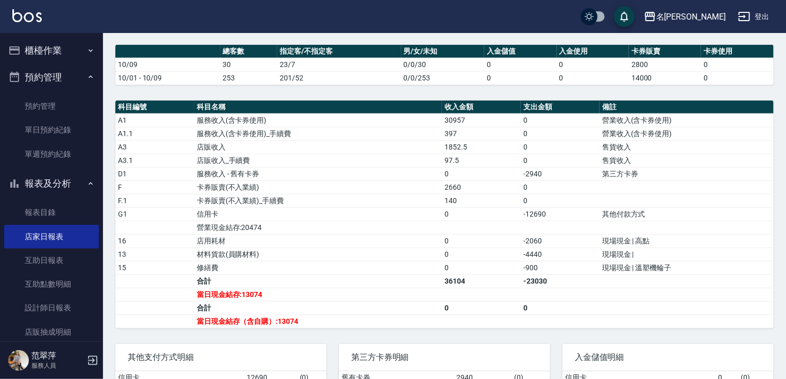
scroll to position [244, 0]
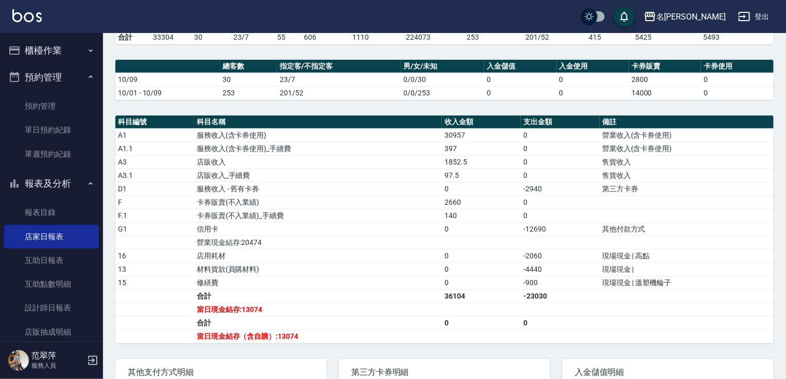
click at [786, 199] on html "名留竹林 登出 櫃檯作業 打帳單 帳單列表 現金收支登錄 高階收支登錄 材料自購登錄 每日結帳 排班表 現場電腦打卡 預約管理 預約管理 單日預約紀錄 單週預…" at bounding box center [393, 103] width 786 height 695
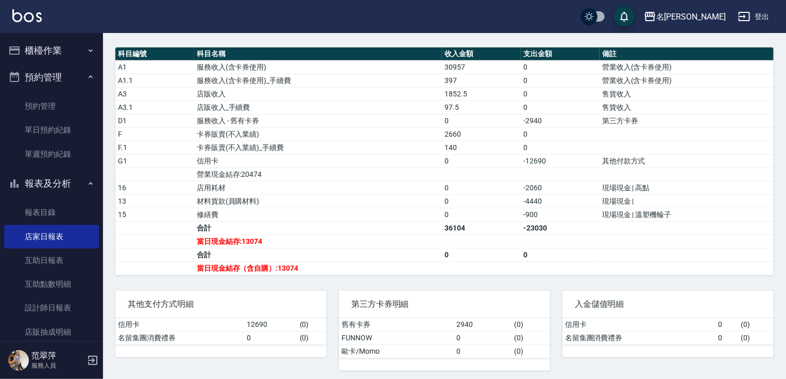
scroll to position [0, 0]
